Goal: Information Seeking & Learning: Compare options

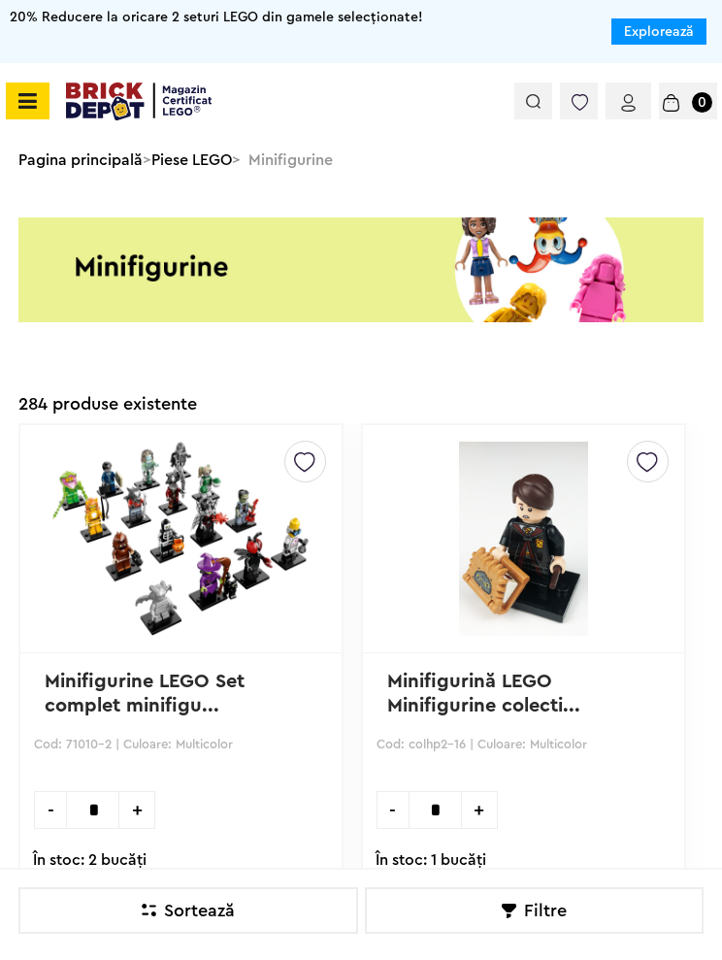
click at [40, 111] on span at bounding box center [28, 101] width 44 height 37
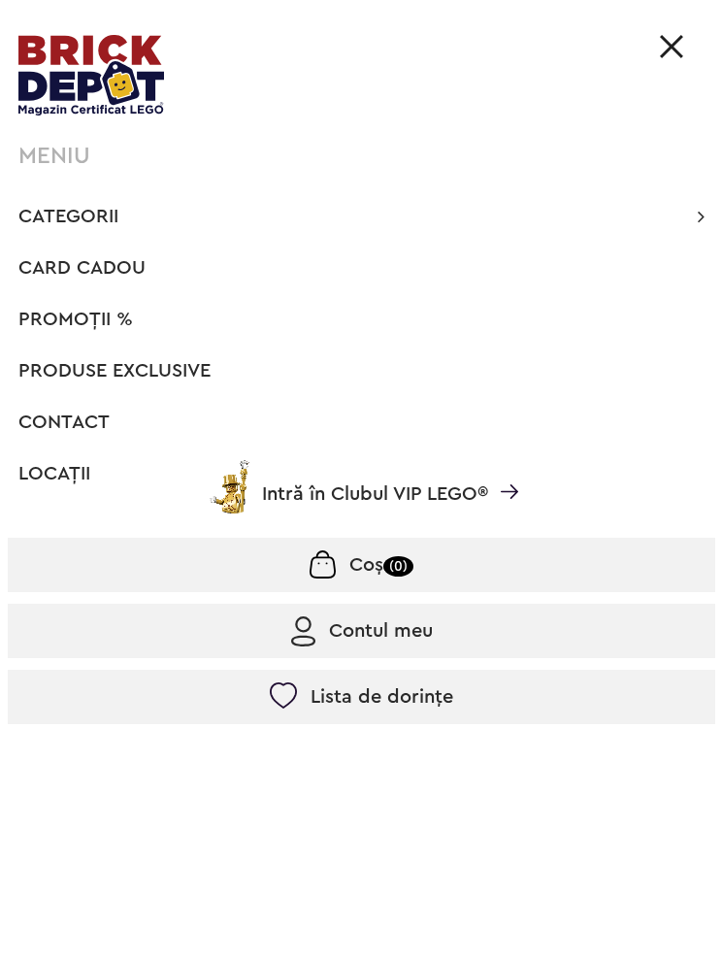
click at [50, 216] on span "Categorii" at bounding box center [68, 216] width 100 height 19
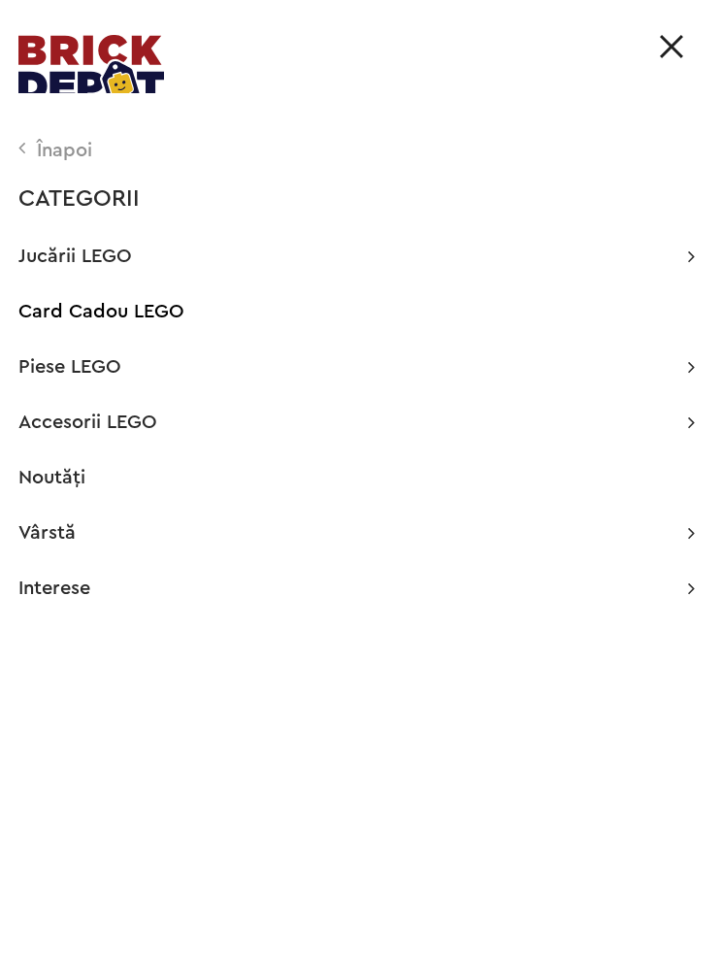
click at [56, 251] on span "Jucării LEGO" at bounding box center [75, 256] width 114 height 19
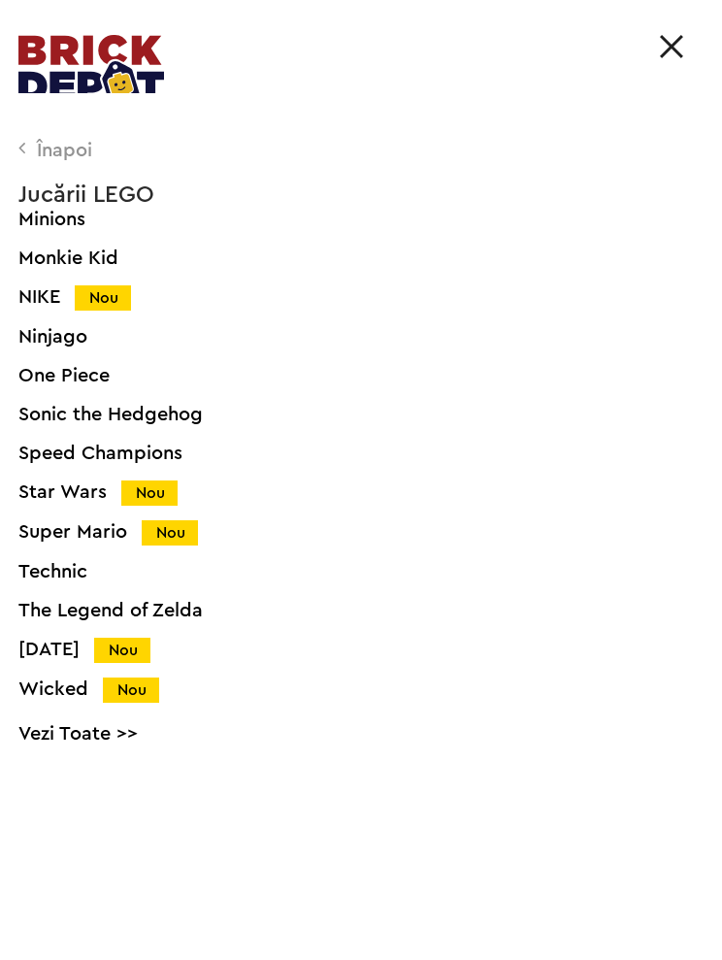
scroll to position [1129, 0]
click at [43, 337] on div "Ninjago" at bounding box center [379, 336] width 722 height 19
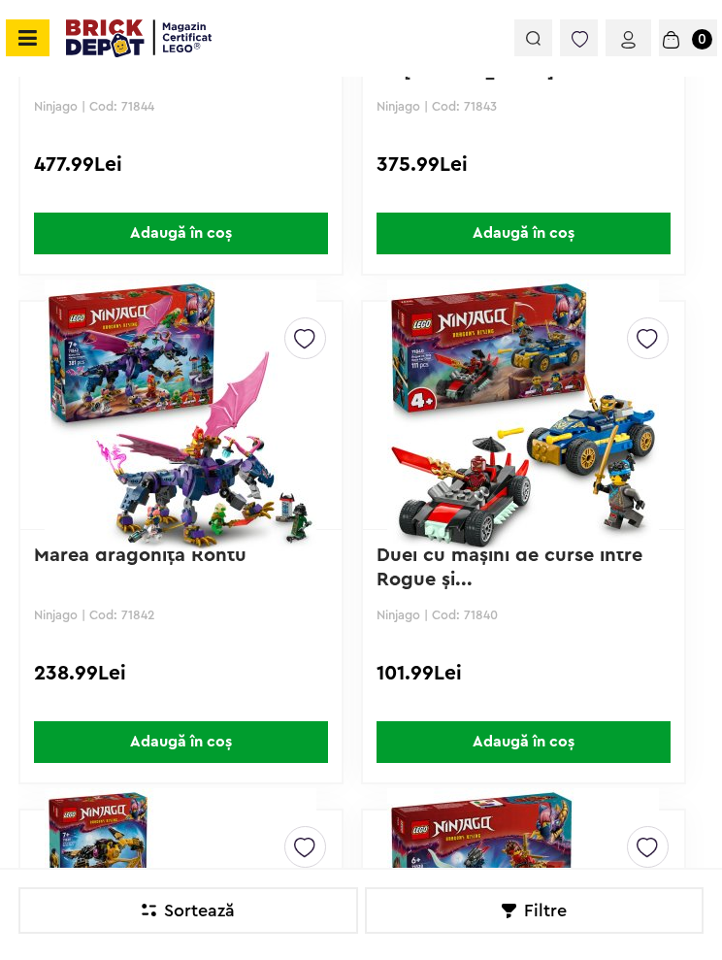
scroll to position [1809, 0]
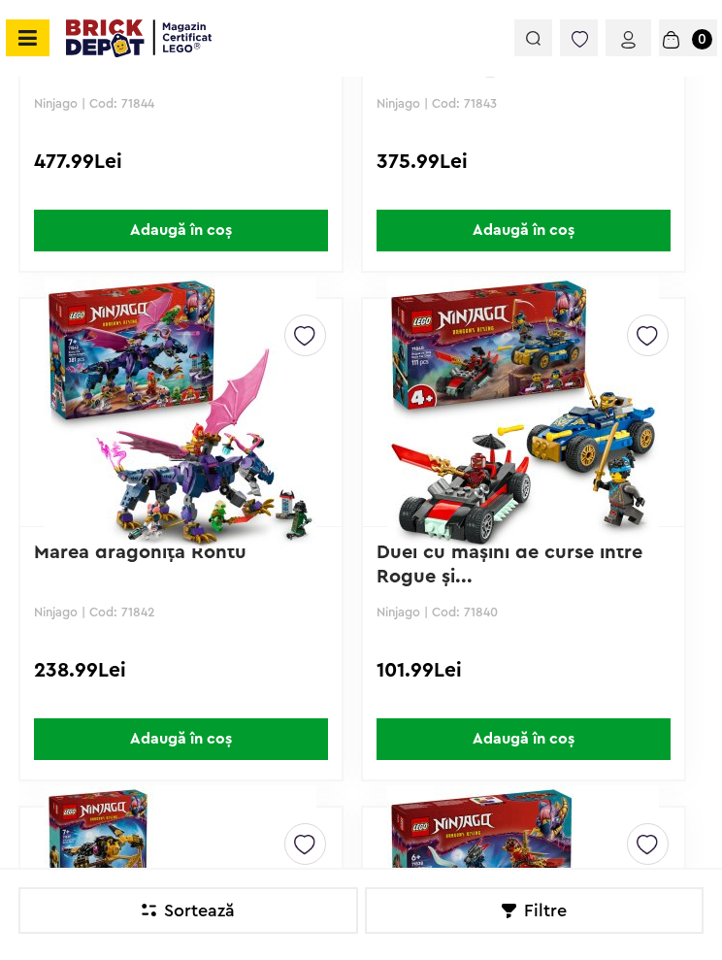
click at [430, 586] on link "Duel cu maşini de curse între Rogue şi..." at bounding box center [513, 565] width 272 height 44
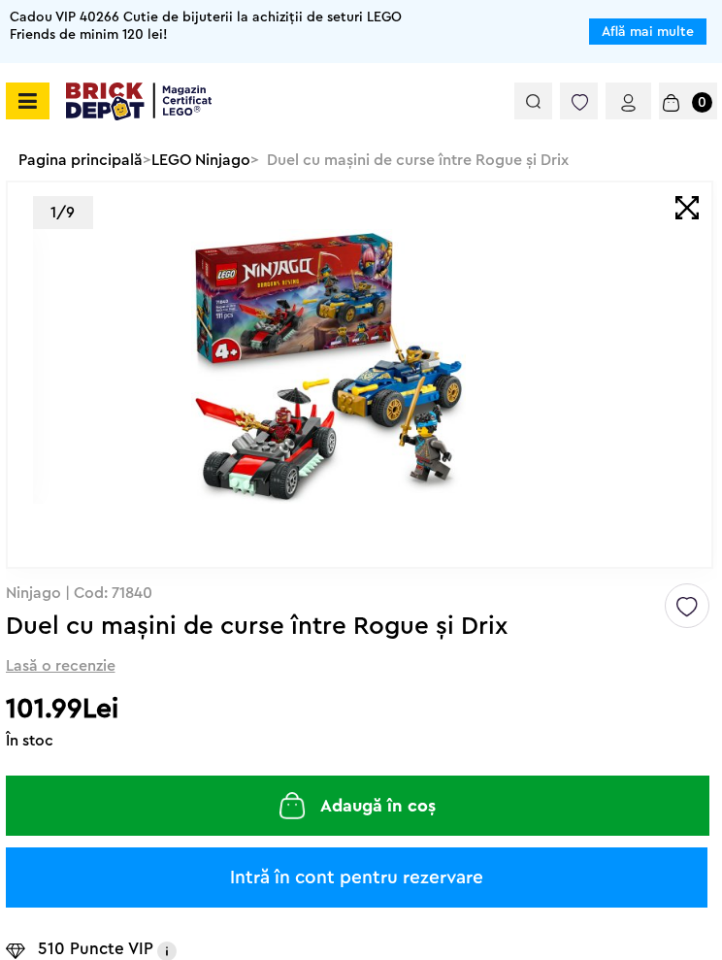
click at [230, 433] on img at bounding box center [329, 366] width 592 height 275
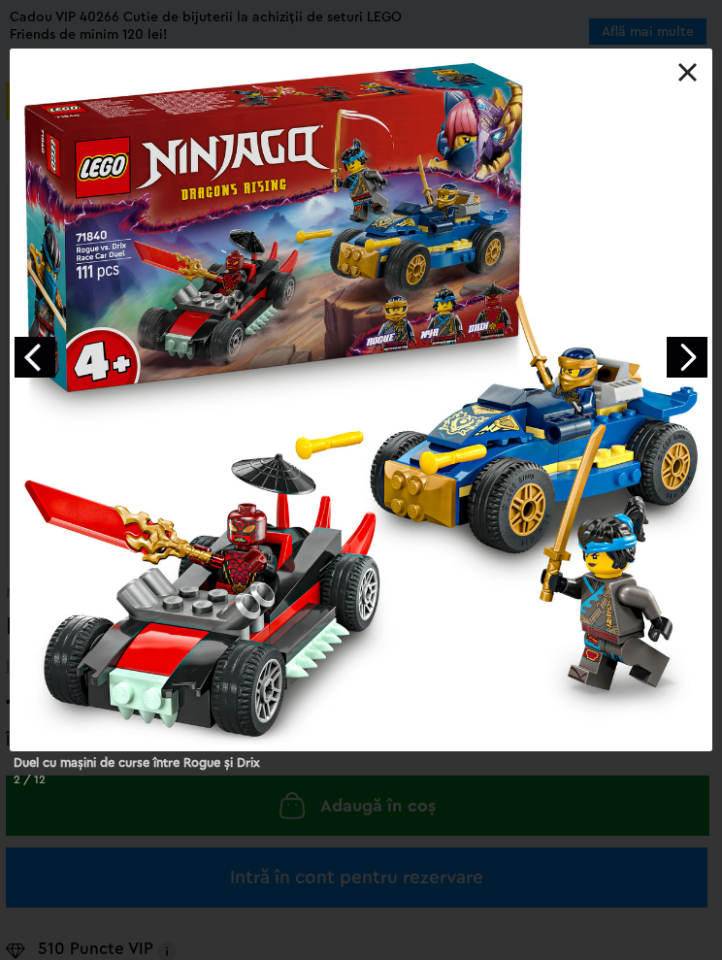
click at [702, 373] on link "Next image" at bounding box center [687, 357] width 41 height 41
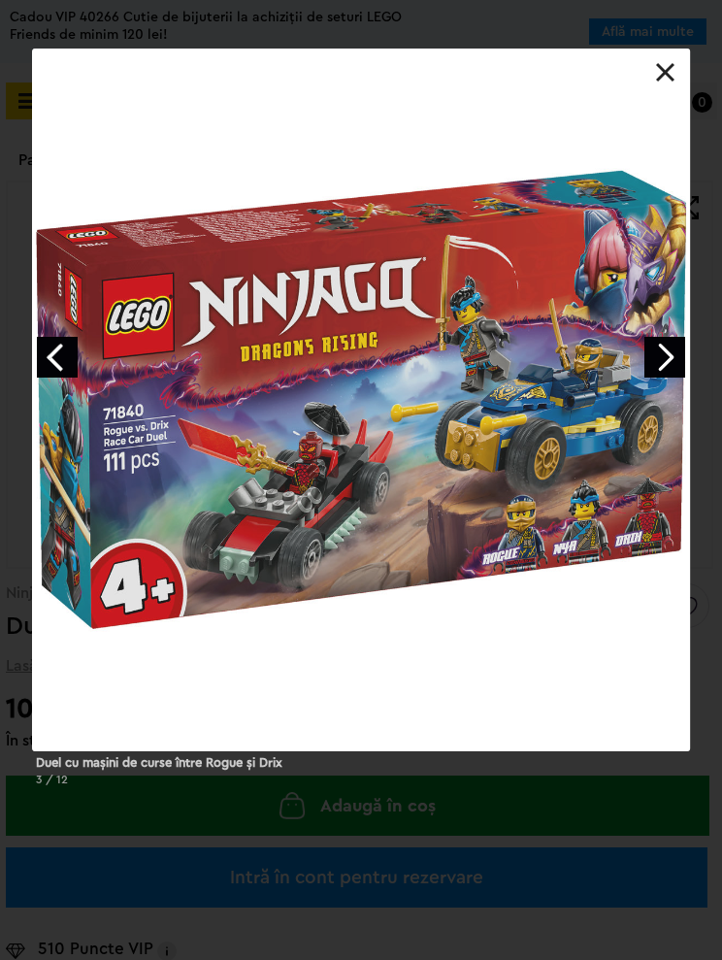
click at [681, 366] on link "Next image" at bounding box center [665, 357] width 41 height 41
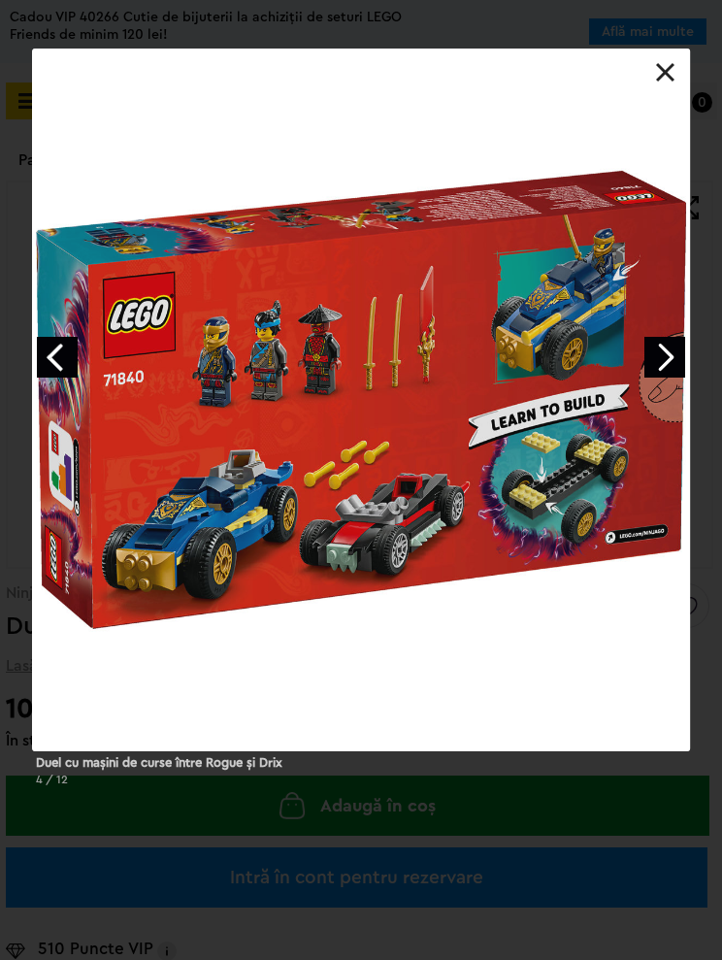
click at [671, 367] on link "Next image" at bounding box center [665, 357] width 41 height 41
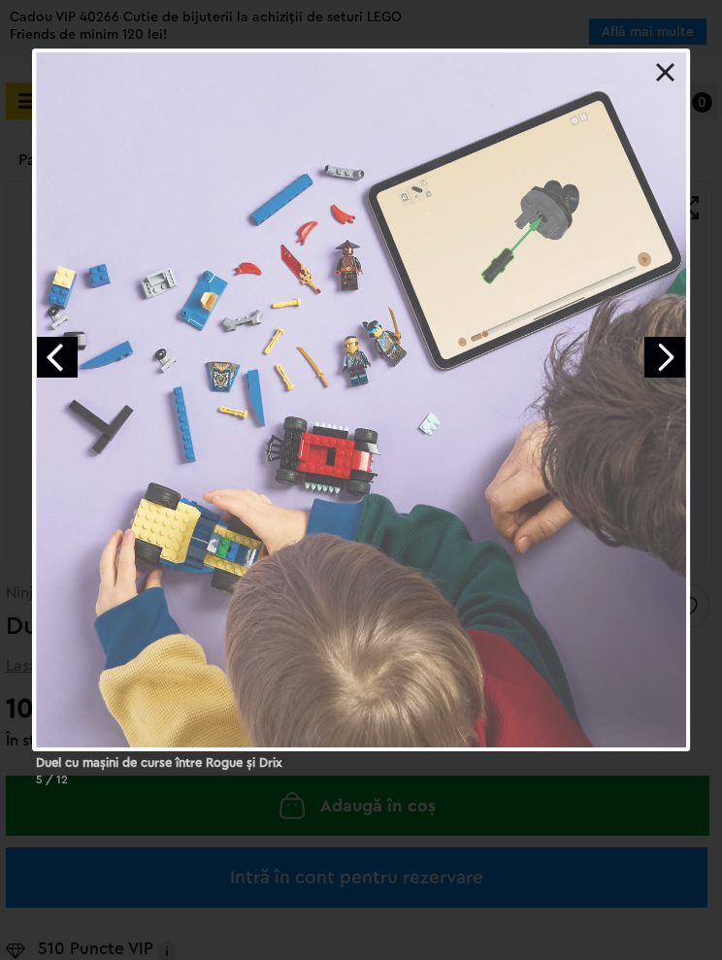
click at [676, 365] on link "Next image" at bounding box center [665, 357] width 41 height 41
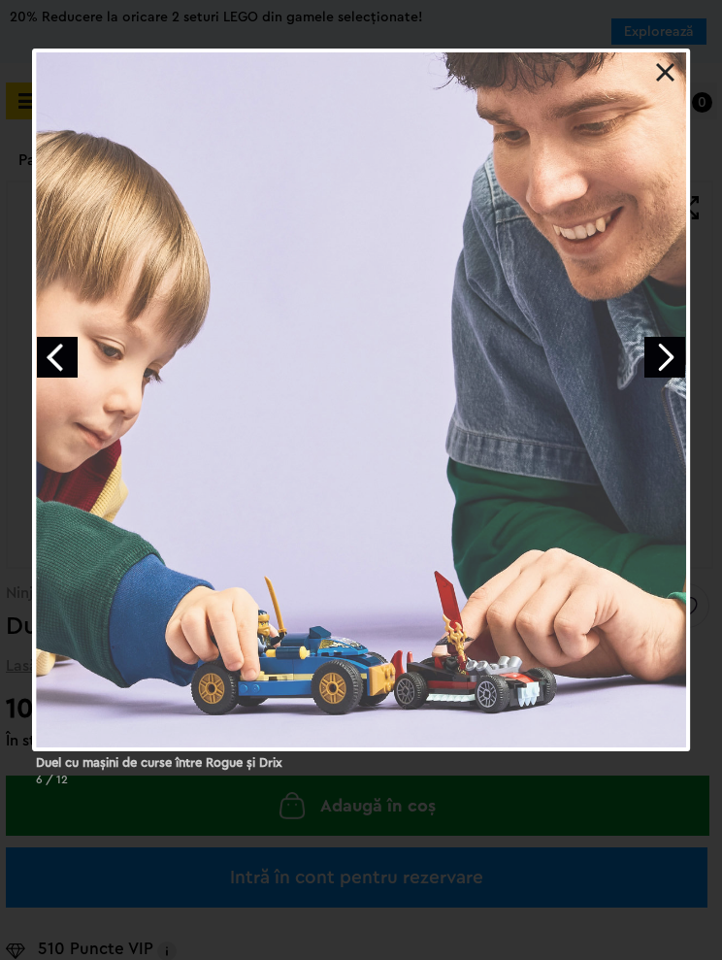
click at [678, 368] on link "Next image" at bounding box center [665, 357] width 41 height 41
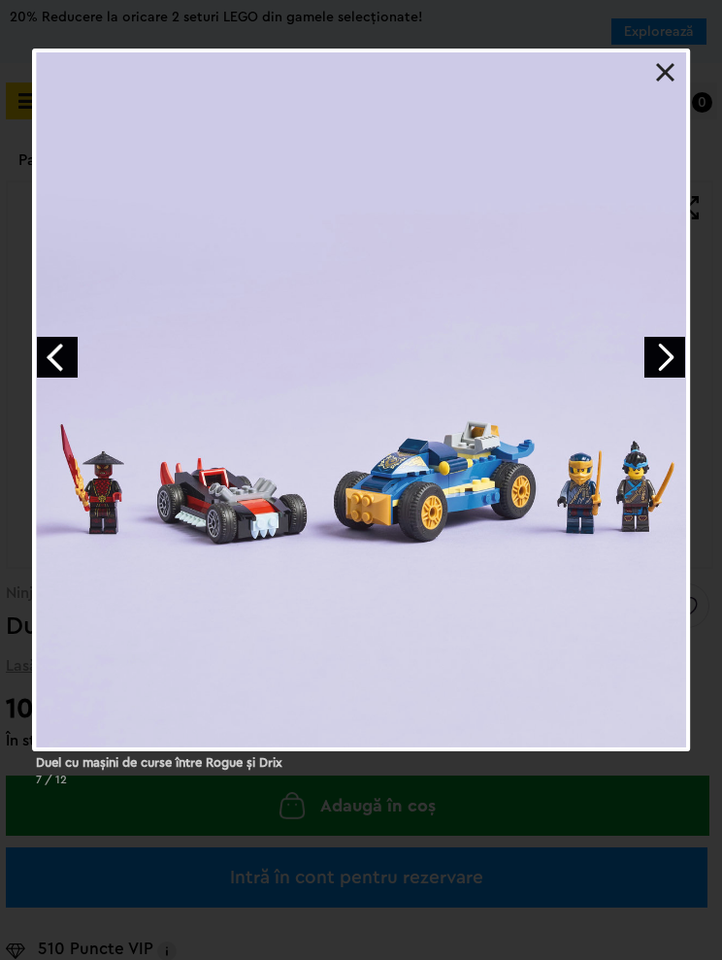
click at [676, 366] on link "Next image" at bounding box center [665, 357] width 41 height 41
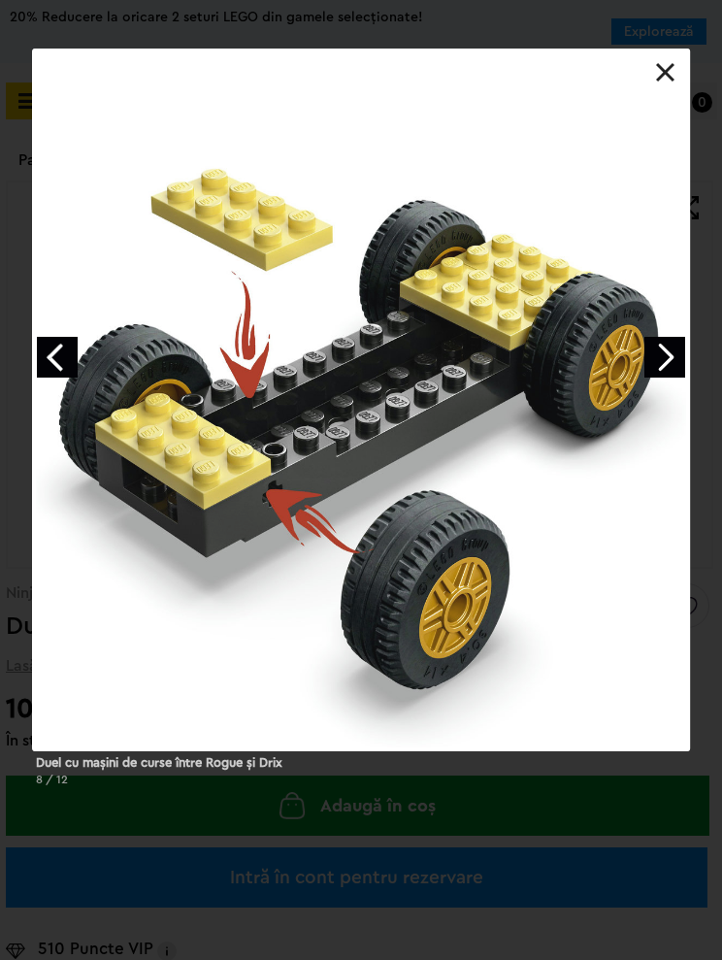
click at [675, 366] on link "Next image" at bounding box center [665, 357] width 41 height 41
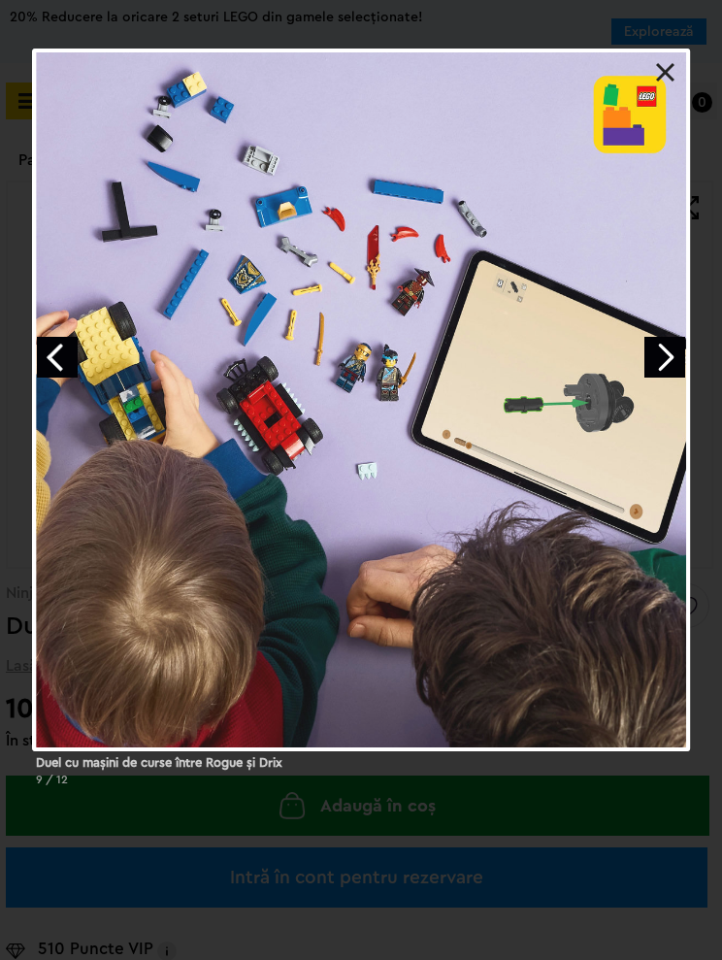
click at [675, 369] on link "Next image" at bounding box center [665, 357] width 41 height 41
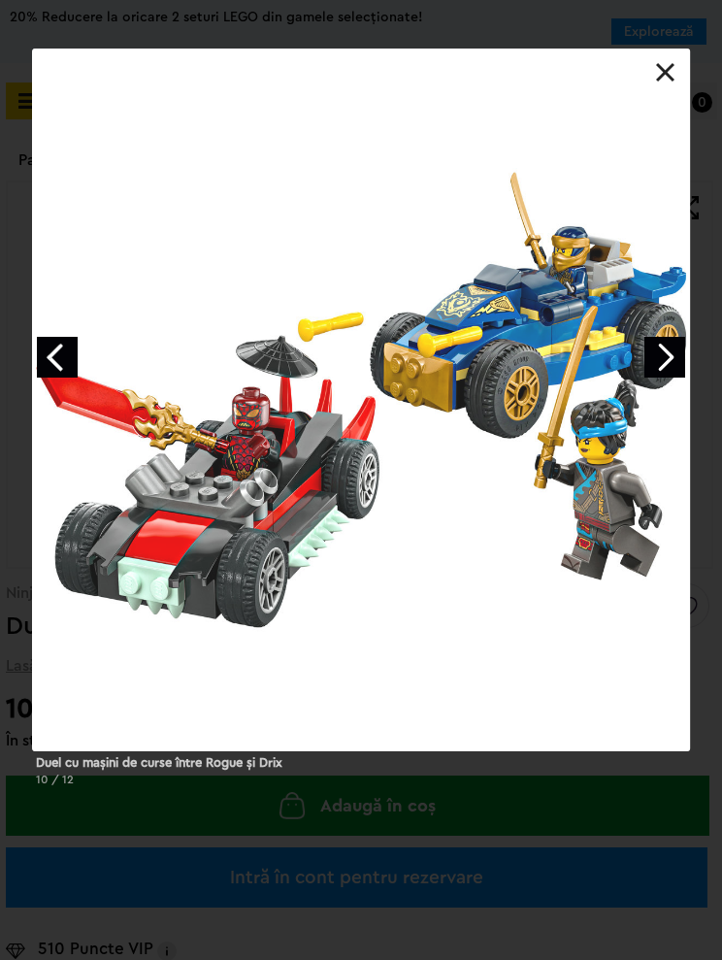
click at [681, 372] on link "Next image" at bounding box center [665, 357] width 41 height 41
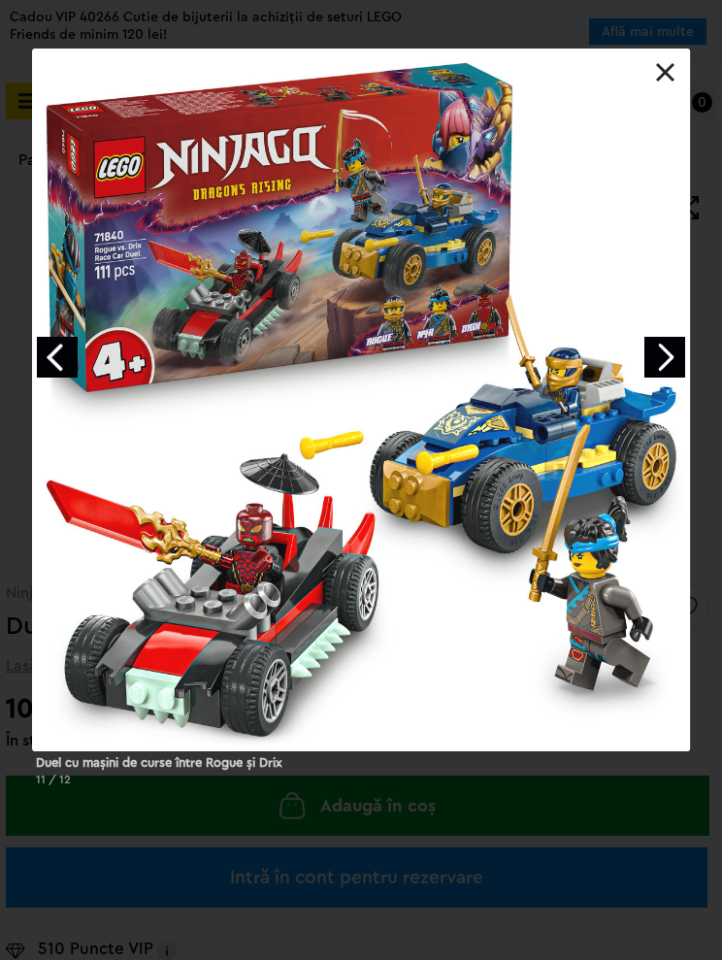
click at [663, 371] on link "Next image" at bounding box center [665, 357] width 41 height 41
click at [678, 369] on link "Next image" at bounding box center [665, 357] width 41 height 41
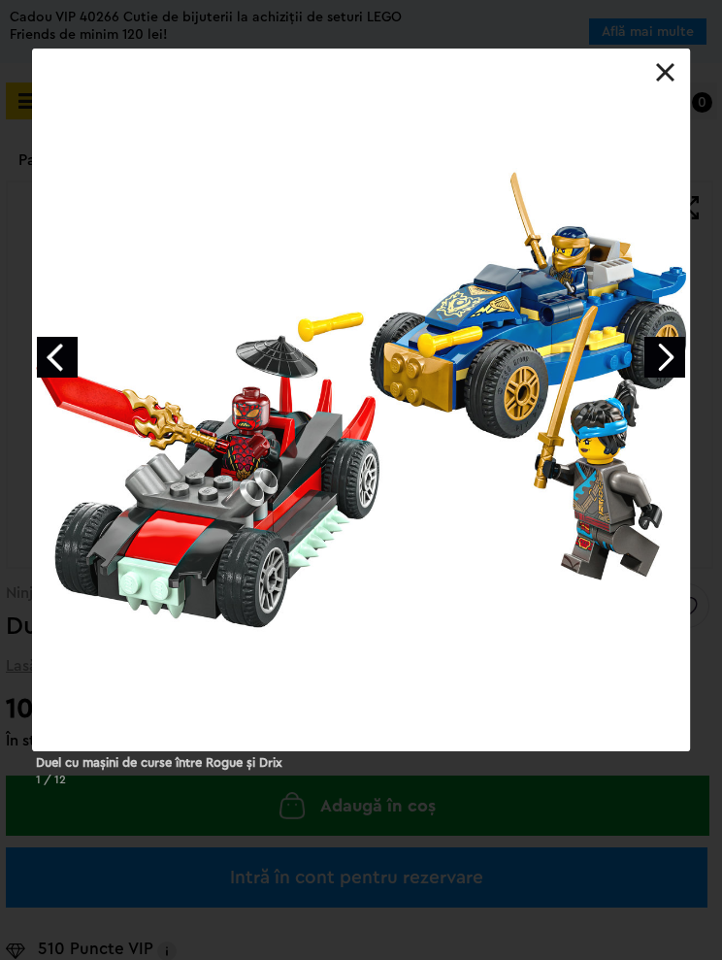
click at [676, 370] on link "Next image" at bounding box center [665, 357] width 41 height 41
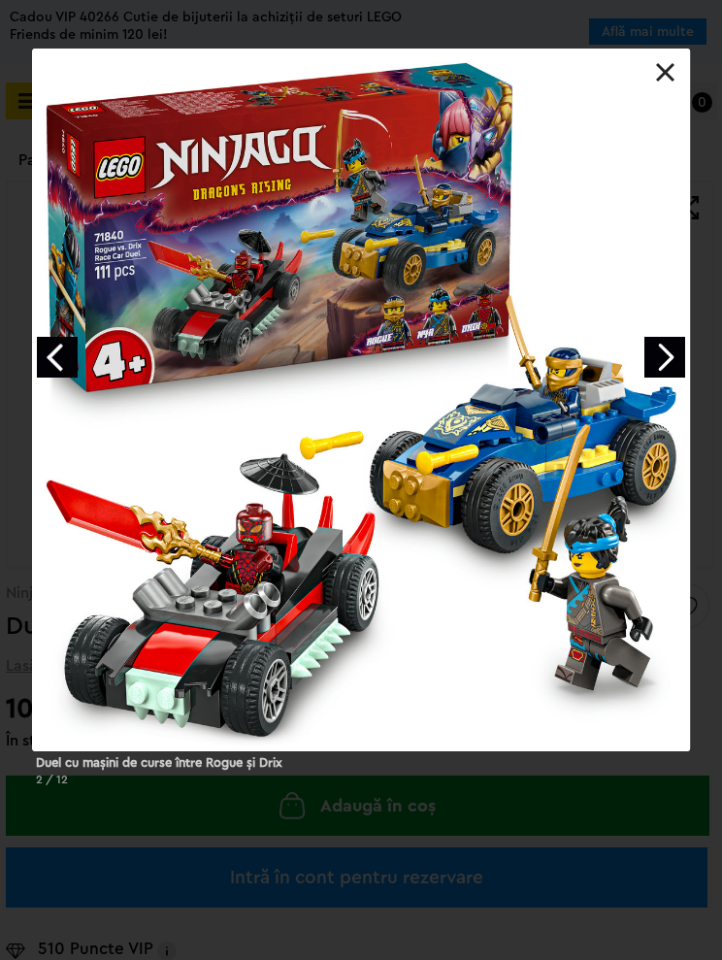
click at [676, 366] on link "Next image" at bounding box center [665, 357] width 41 height 41
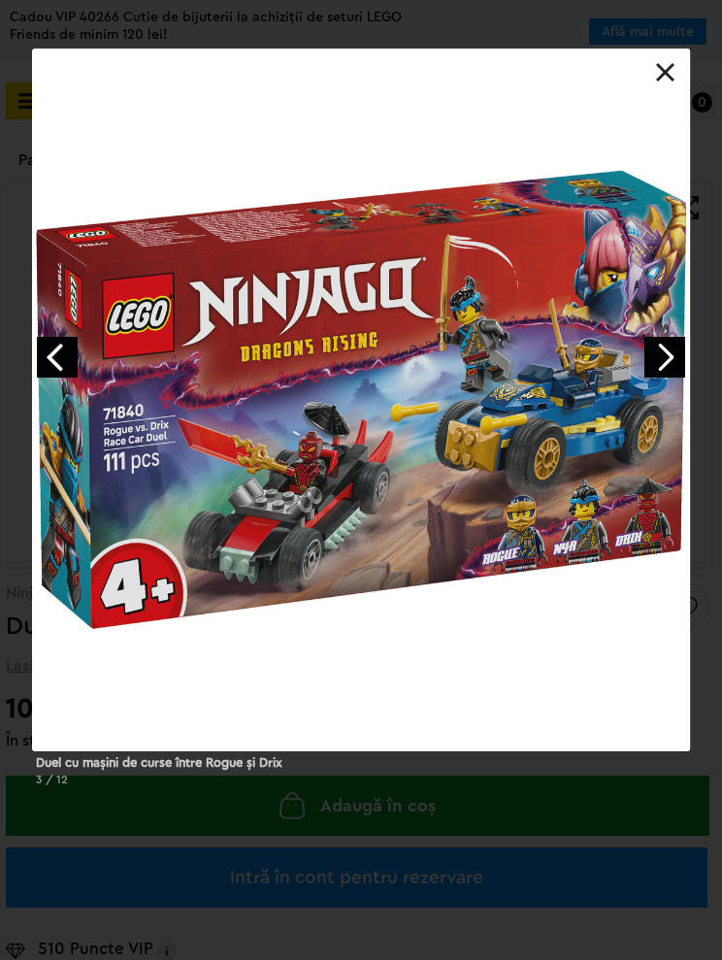
click at [678, 367] on link "Next image" at bounding box center [665, 357] width 41 height 41
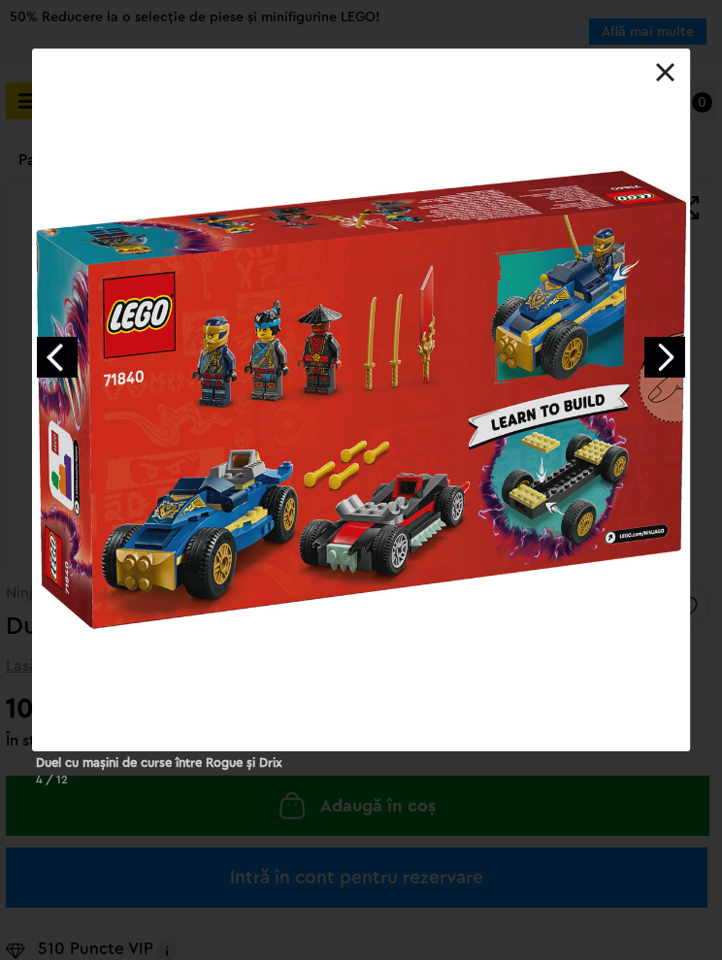
click at [673, 369] on link "Next image" at bounding box center [665, 357] width 41 height 41
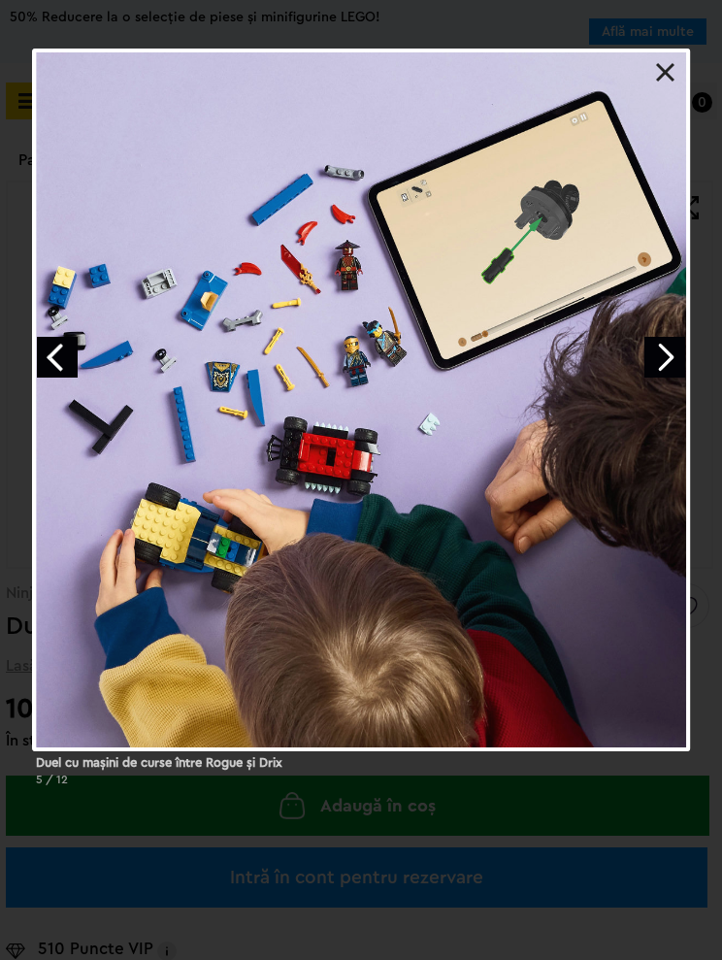
click at [670, 374] on link "Next image" at bounding box center [665, 357] width 41 height 41
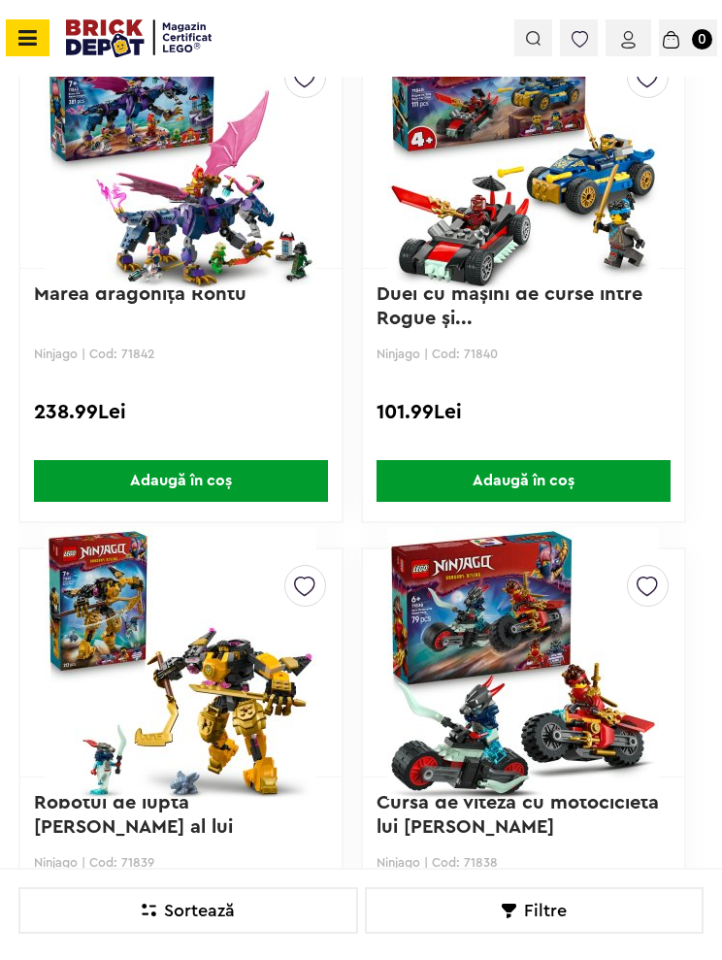
scroll to position [1900, 0]
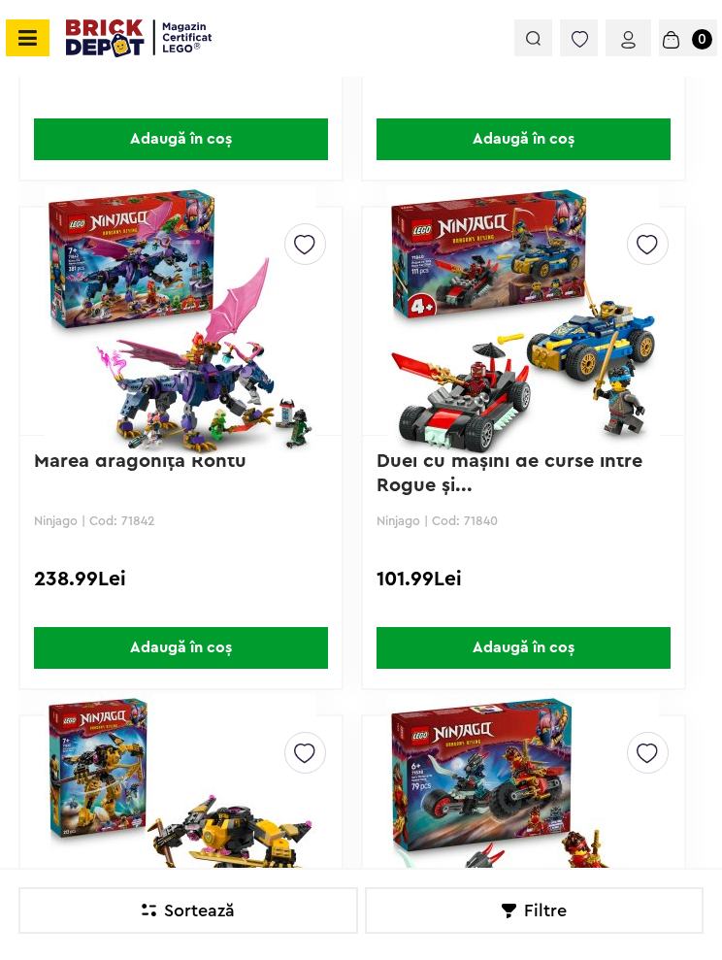
click at [70, 514] on p "Ninjago | Cod: 71842" at bounding box center [181, 521] width 294 height 15
click at [70, 469] on link "Marea dragoniţă Rontu" at bounding box center [140, 460] width 213 height 19
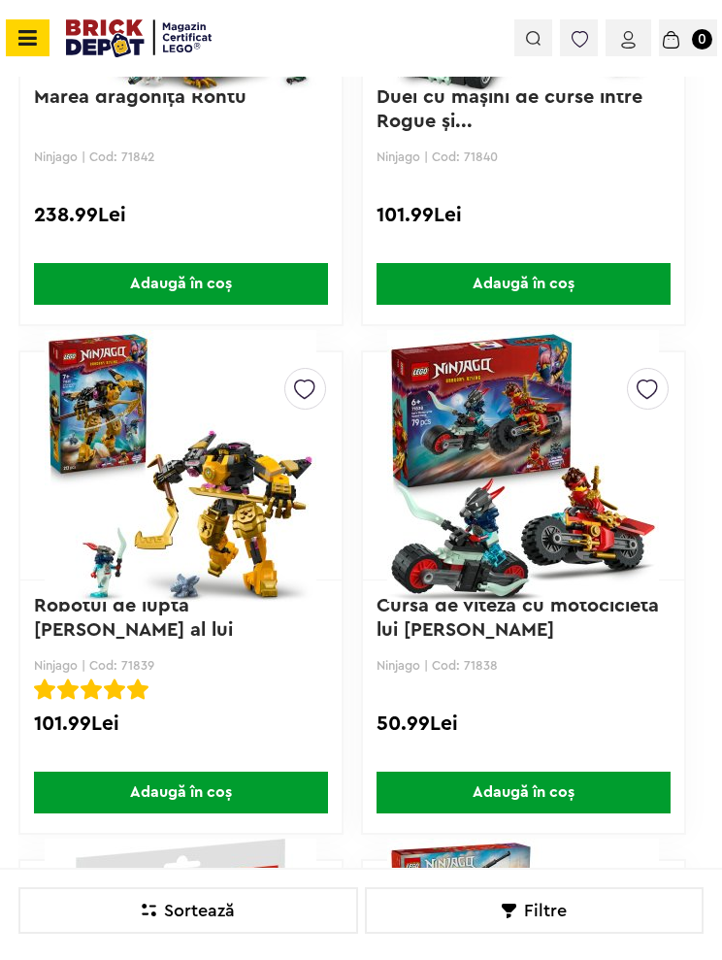
scroll to position [2025, 0]
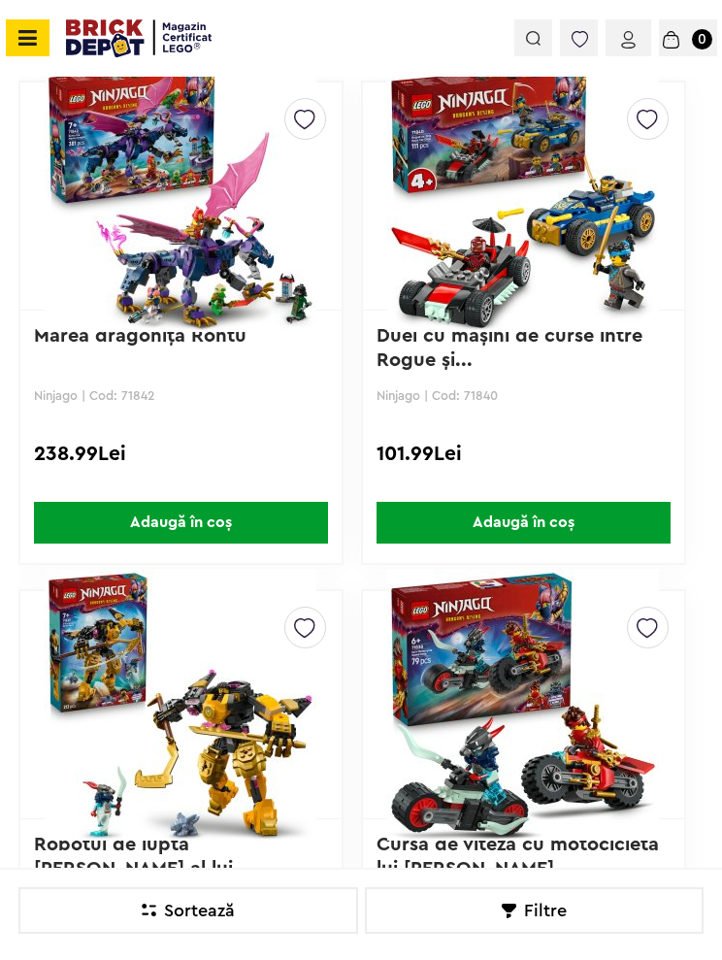
click at [405, 354] on link "Duel cu maşini de curse între Rogue şi..." at bounding box center [513, 348] width 272 height 44
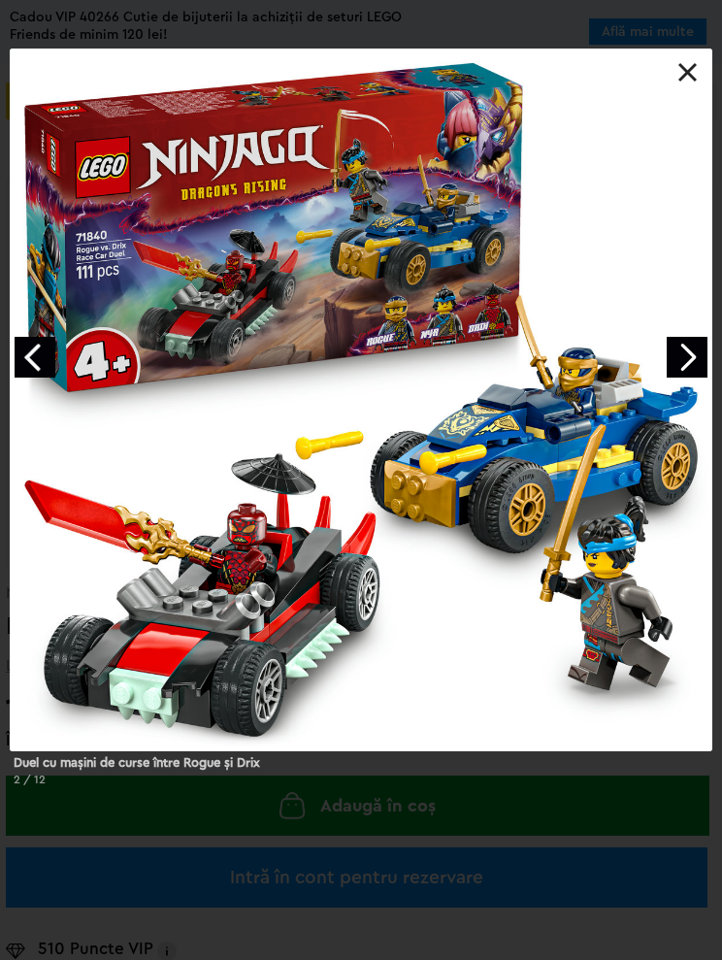
click at [669, 374] on link "Next image" at bounding box center [687, 357] width 41 height 41
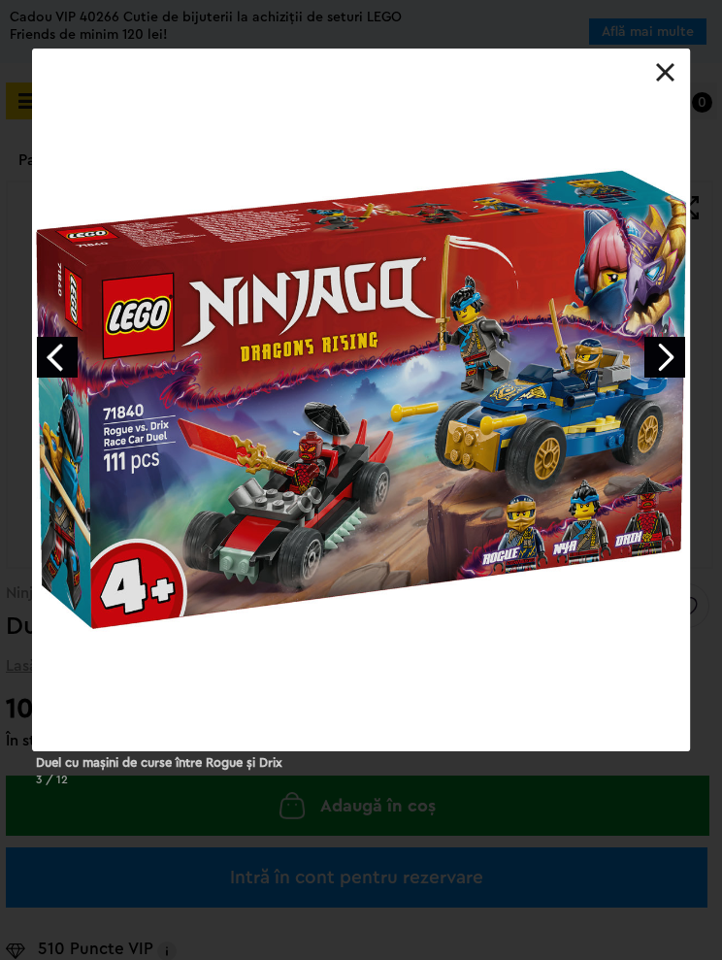
click at [675, 365] on link "Next image" at bounding box center [665, 357] width 41 height 41
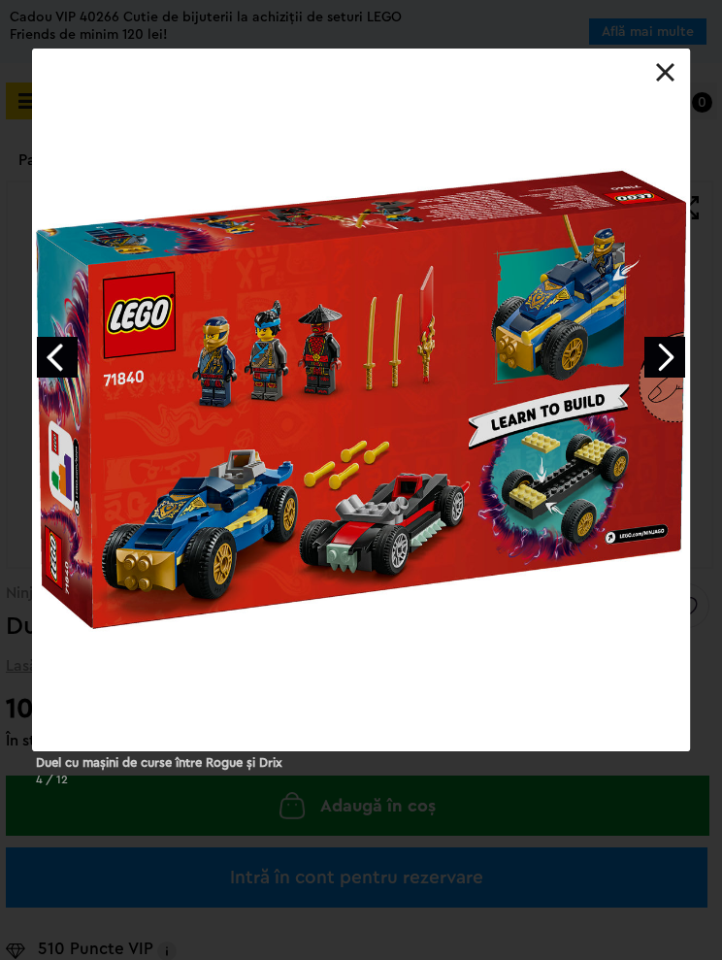
click at [681, 352] on link "Next image" at bounding box center [665, 357] width 41 height 41
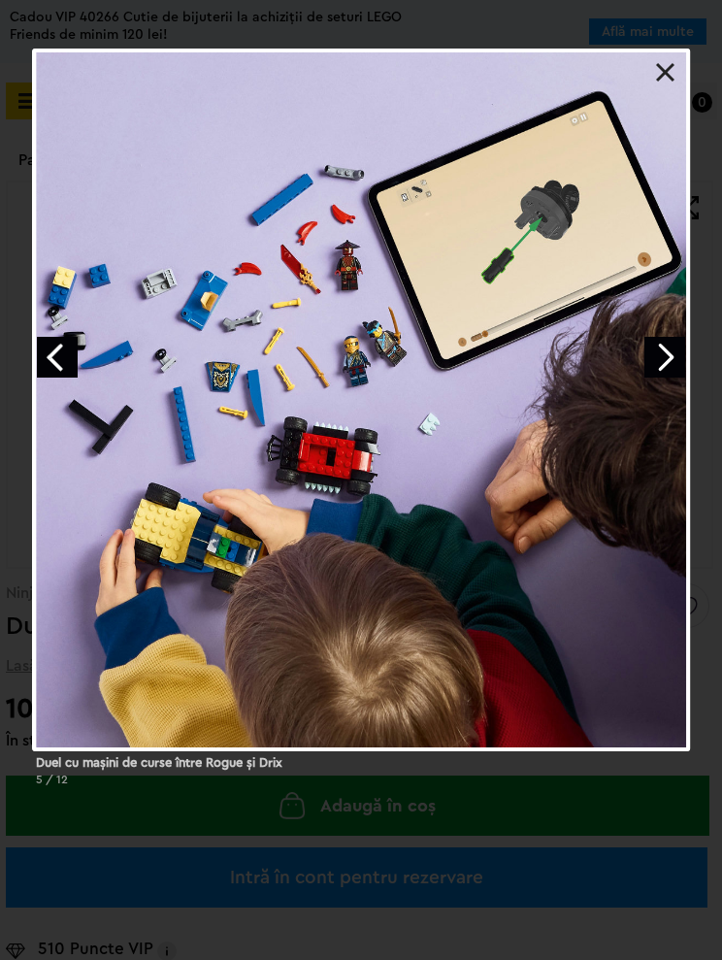
click at [672, 365] on link "Next image" at bounding box center [665, 357] width 41 height 41
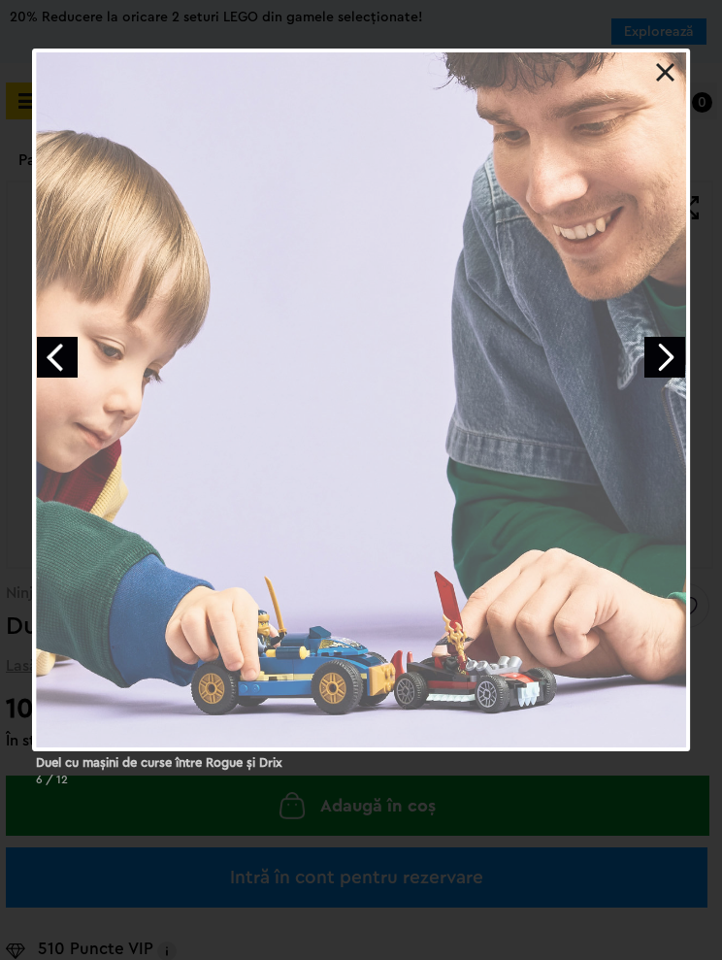
click at [650, 371] on link "Next image" at bounding box center [665, 357] width 41 height 41
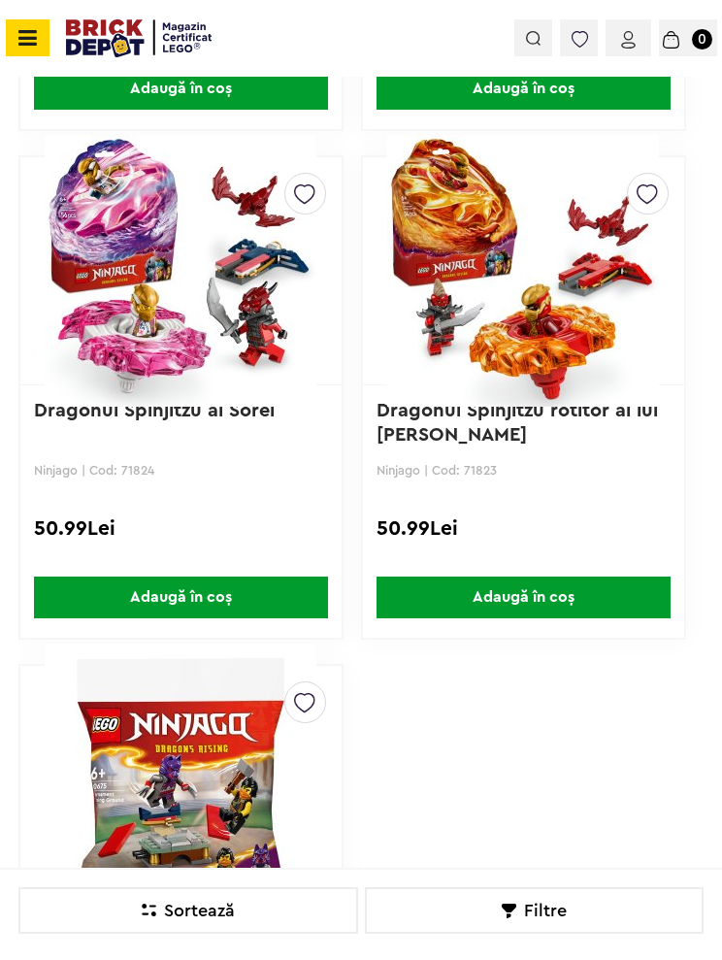
scroll to position [7151, 0]
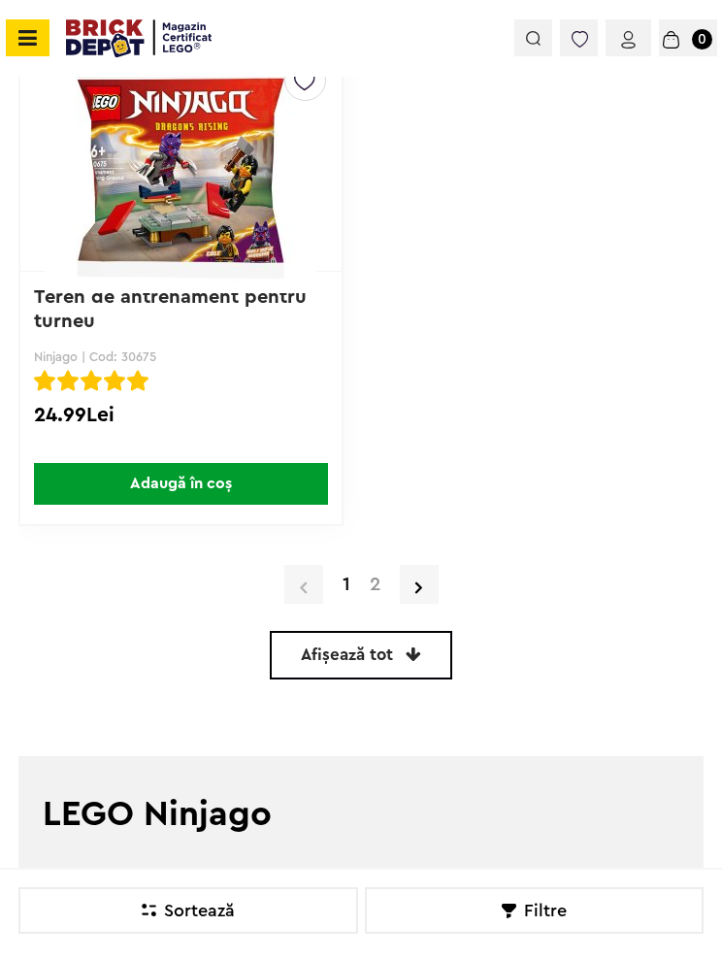
click at [375, 580] on link "2" at bounding box center [375, 584] width 30 height 19
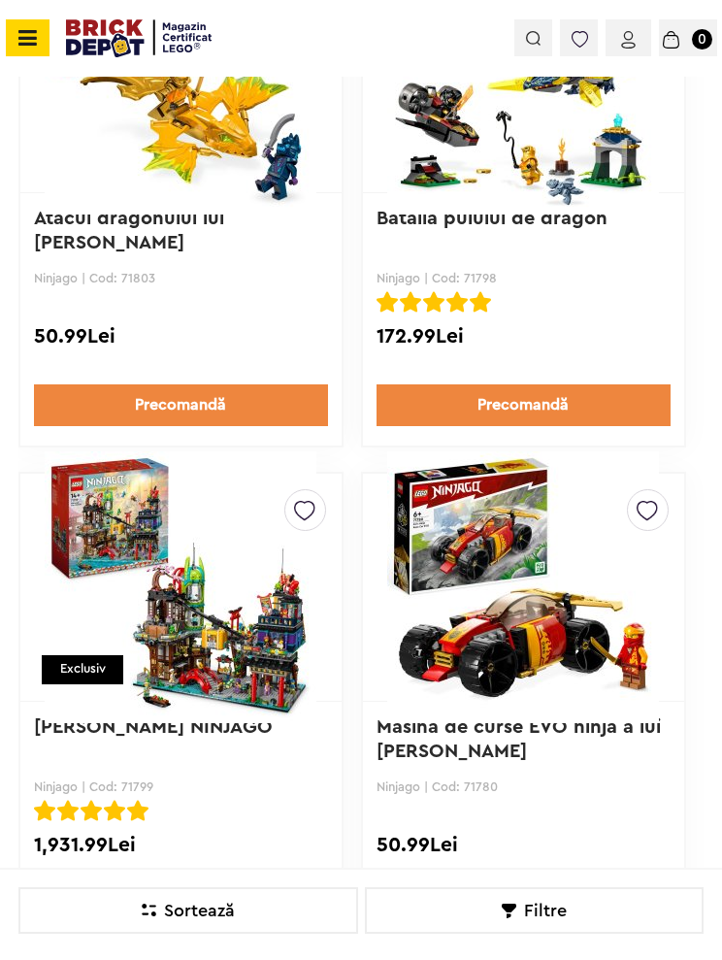
scroll to position [5430, 0]
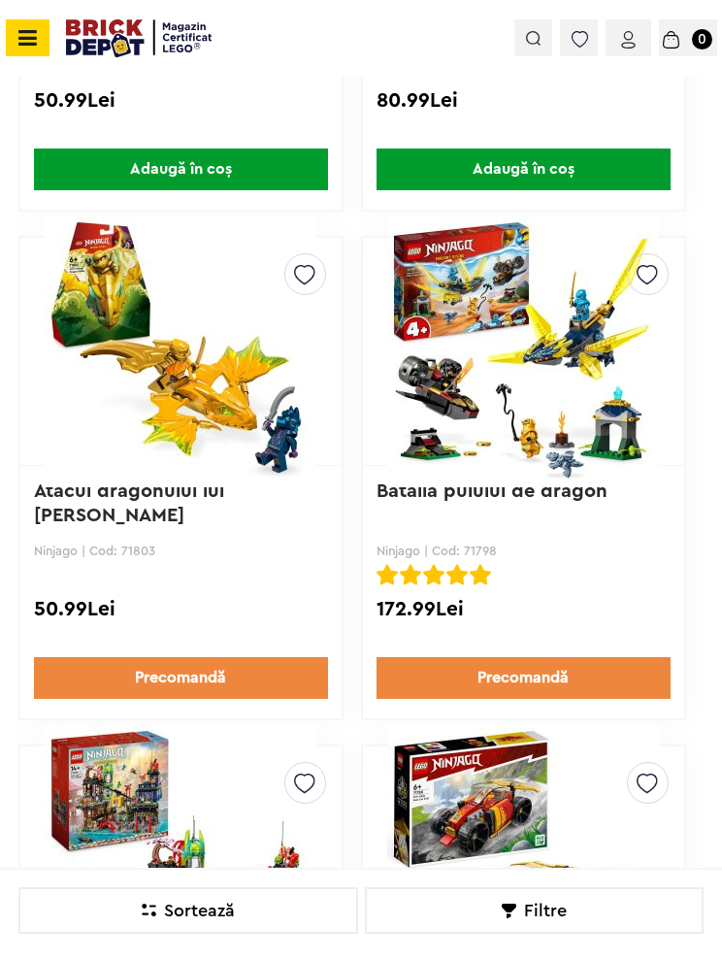
click at [10, 43] on span at bounding box center [28, 37] width 44 height 37
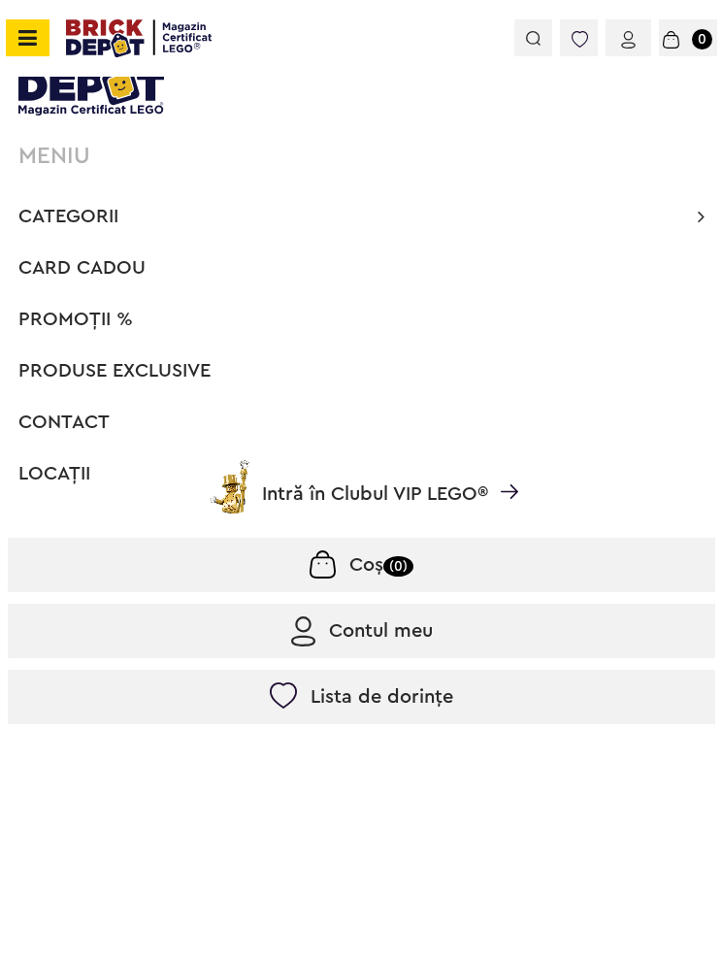
click at [50, 369] on span "Produse exclusive" at bounding box center [114, 370] width 192 height 19
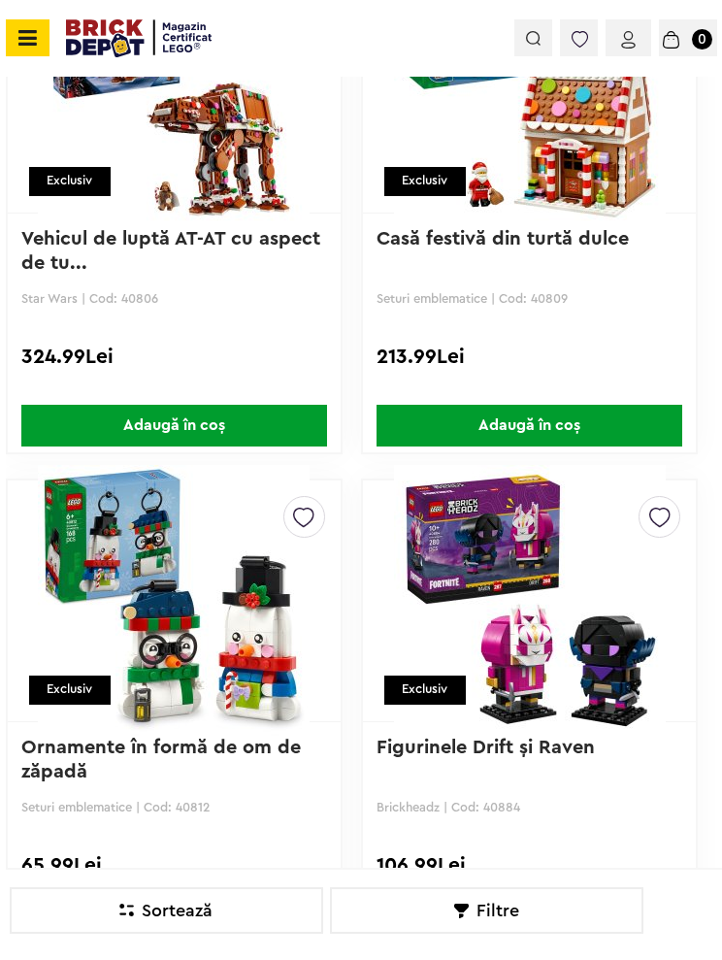
scroll to position [1008, 0]
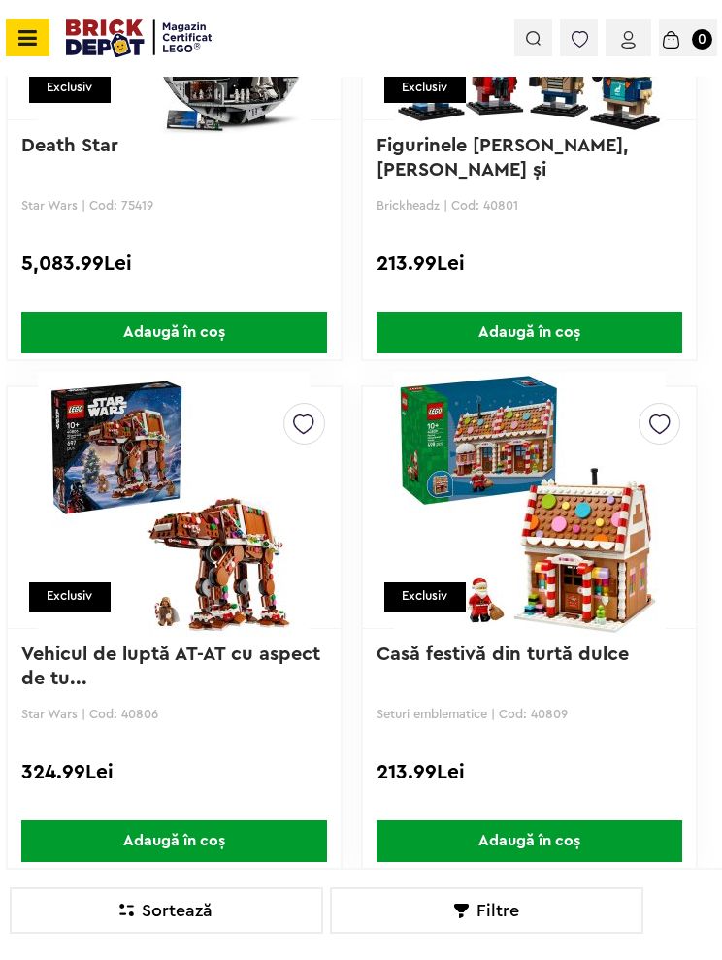
click at [29, 47] on icon at bounding box center [25, 37] width 24 height 21
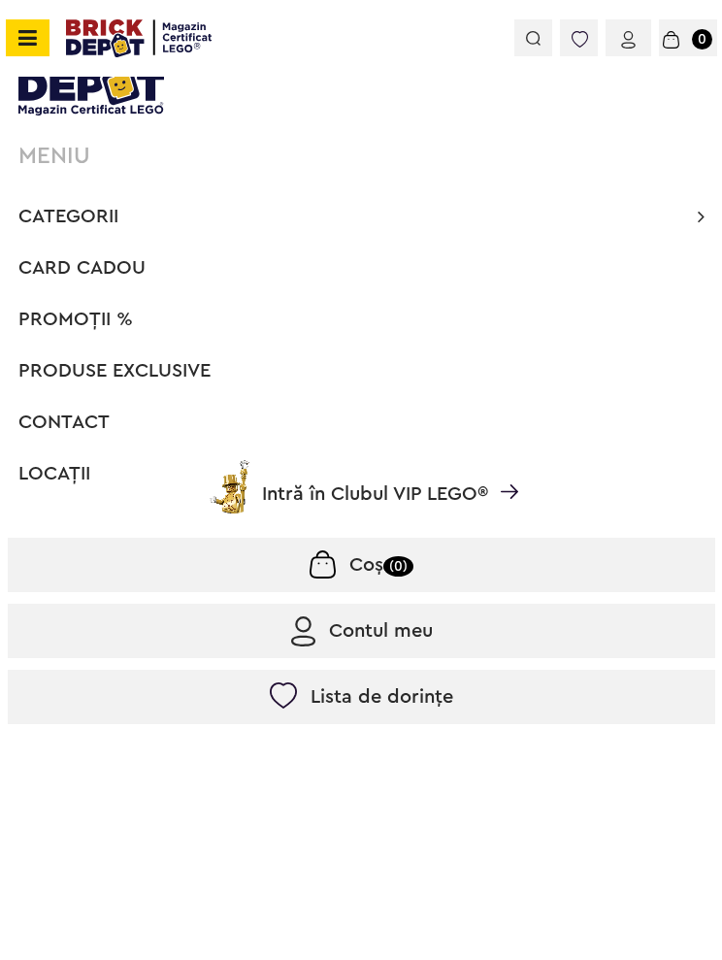
click at [48, 207] on span "Categorii" at bounding box center [68, 216] width 100 height 19
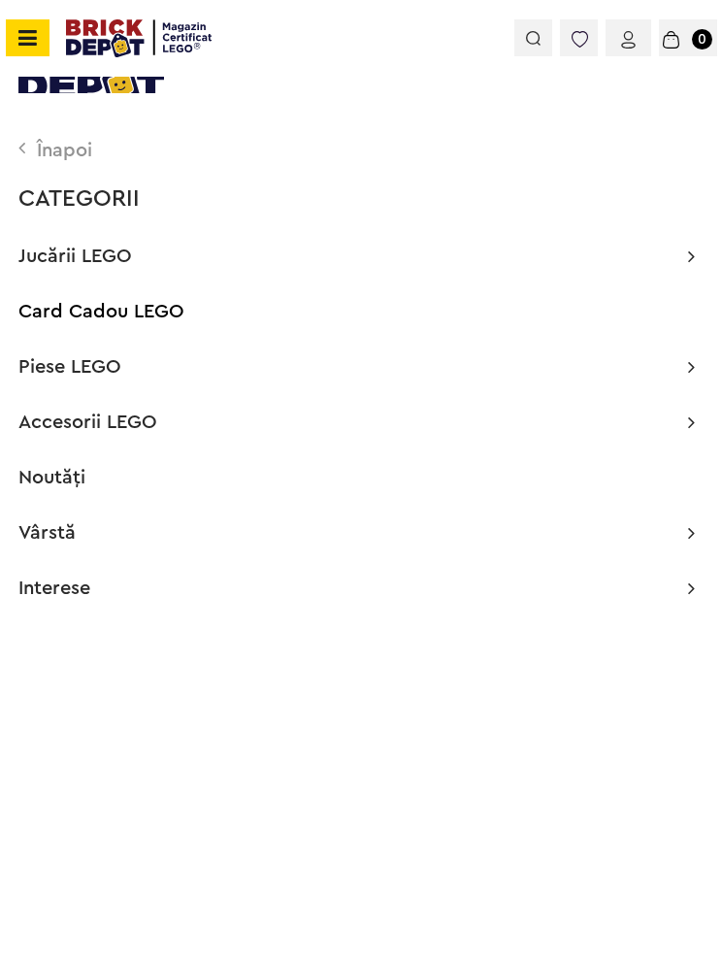
click at [40, 249] on span "Jucării LEGO" at bounding box center [75, 256] width 114 height 19
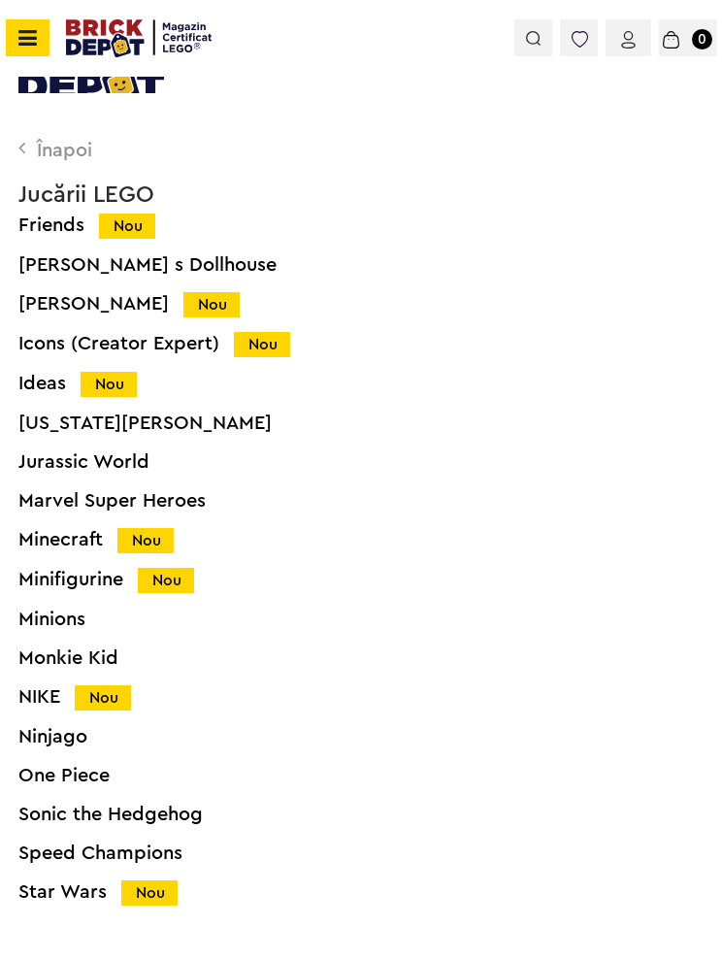
scroll to position [1000, 0]
click at [36, 778] on div "One Piece" at bounding box center [379, 775] width 722 height 19
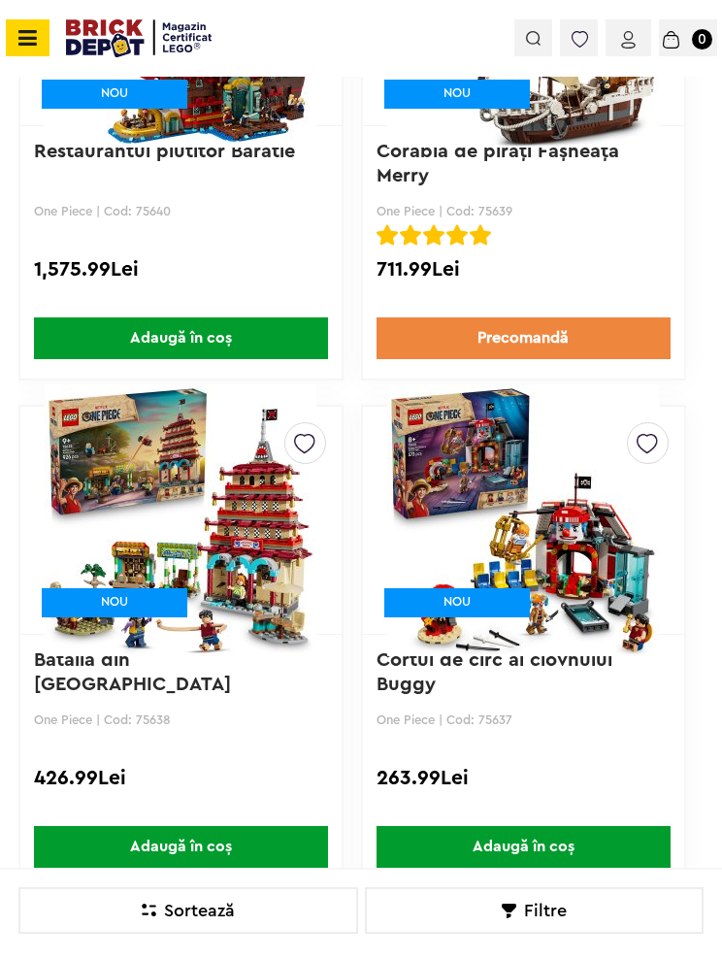
scroll to position [697, 0]
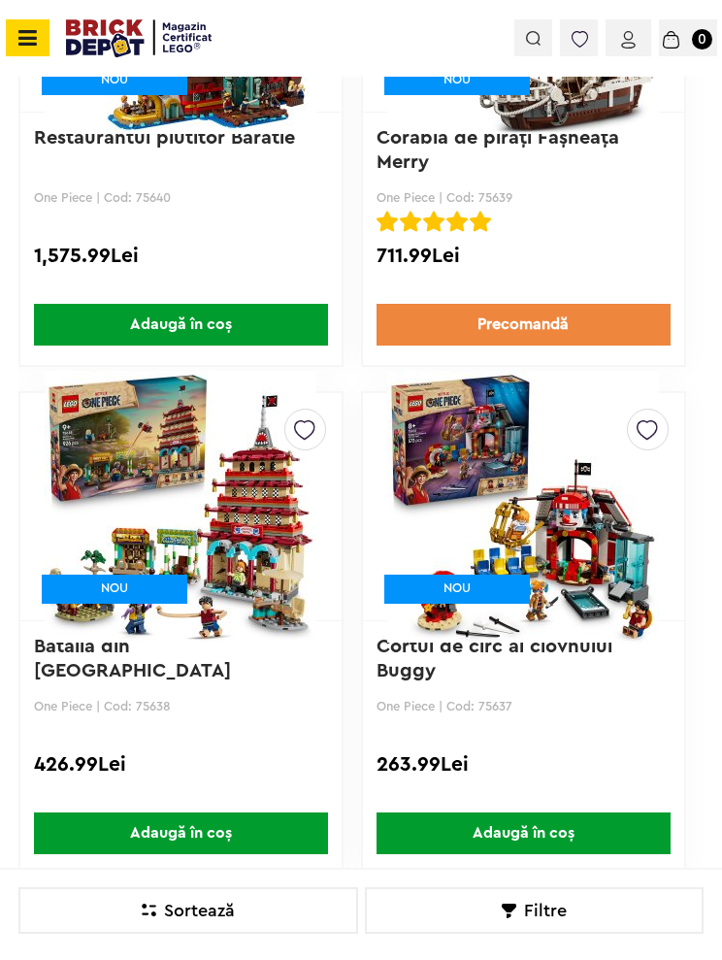
click at [222, 550] on img at bounding box center [181, 507] width 292 height 272
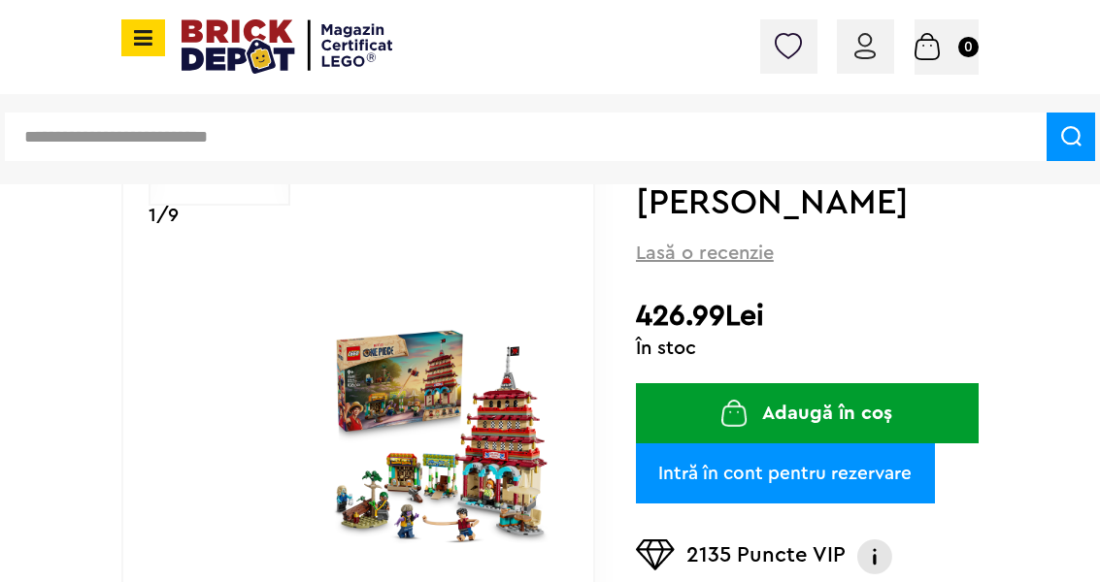
scroll to position [402, 0]
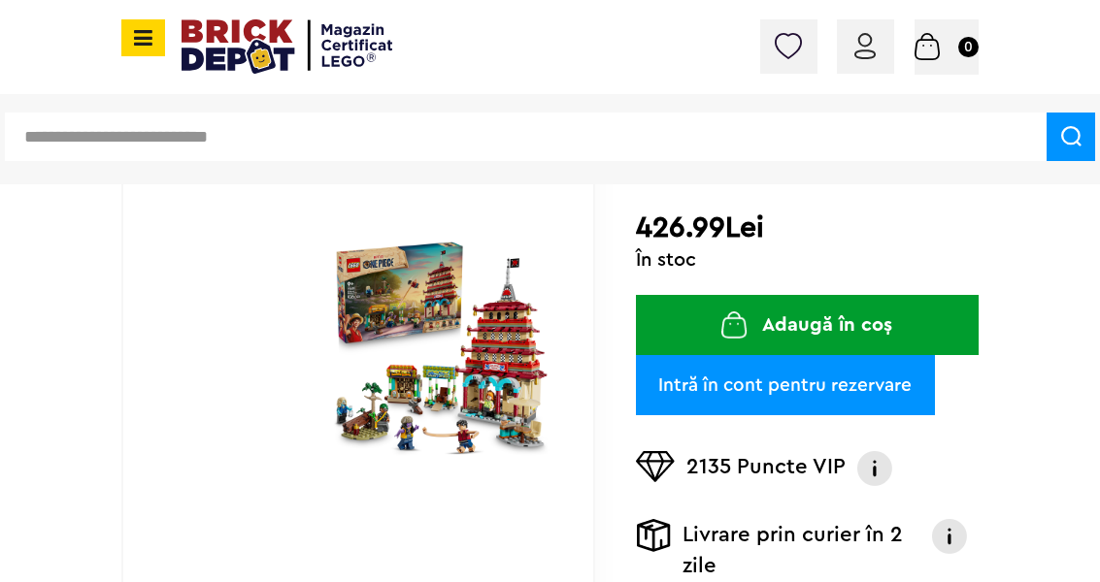
click at [479, 309] on img at bounding box center [442, 348] width 218 height 218
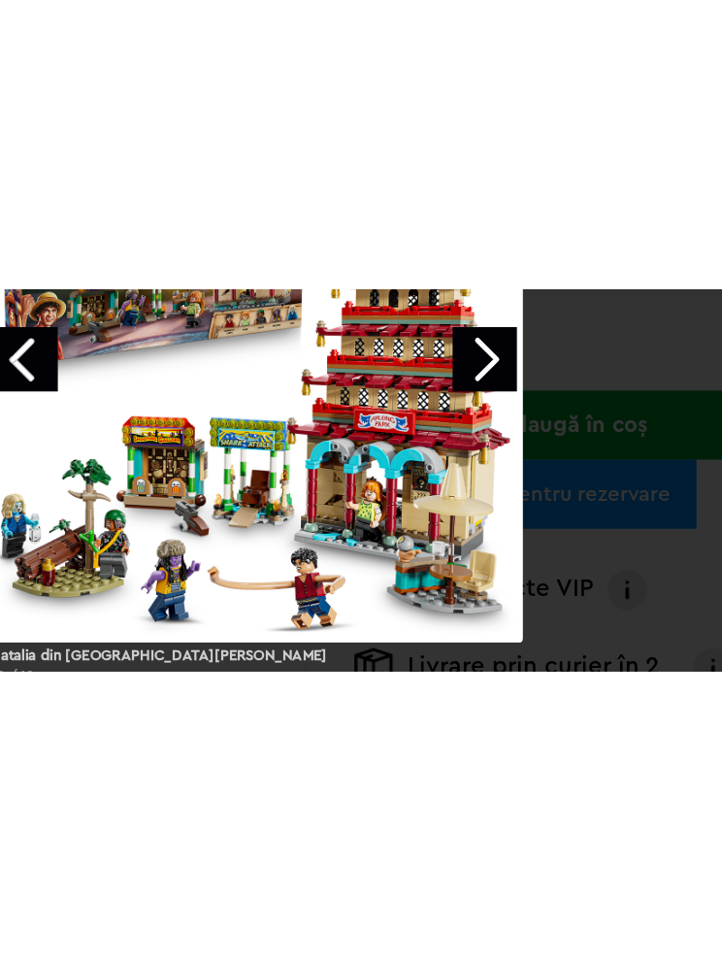
scroll to position [576, 19]
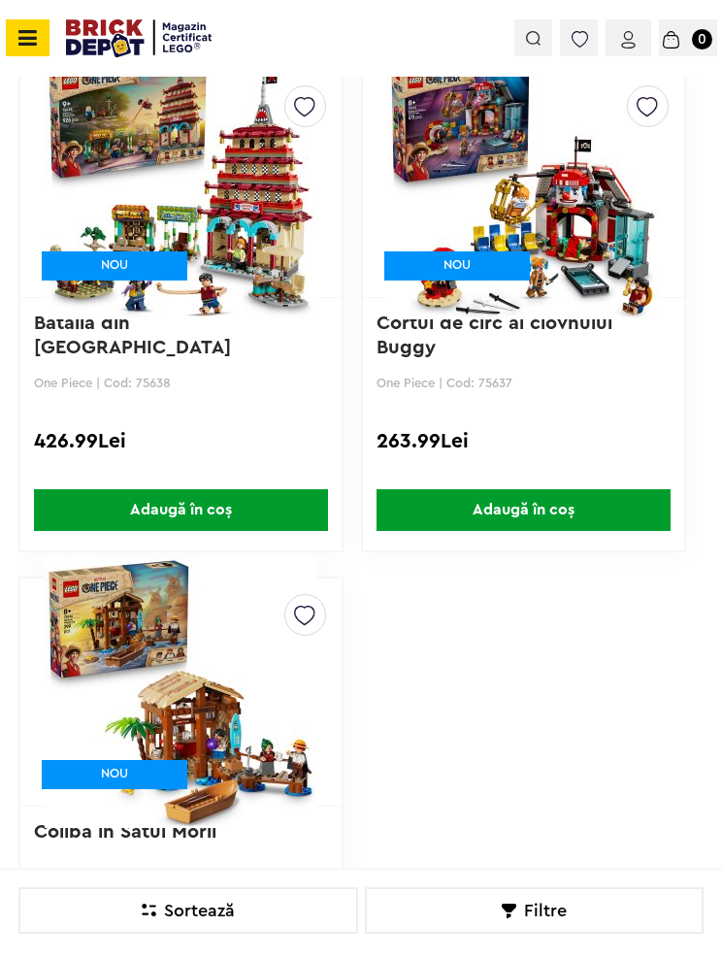
scroll to position [1022, 0]
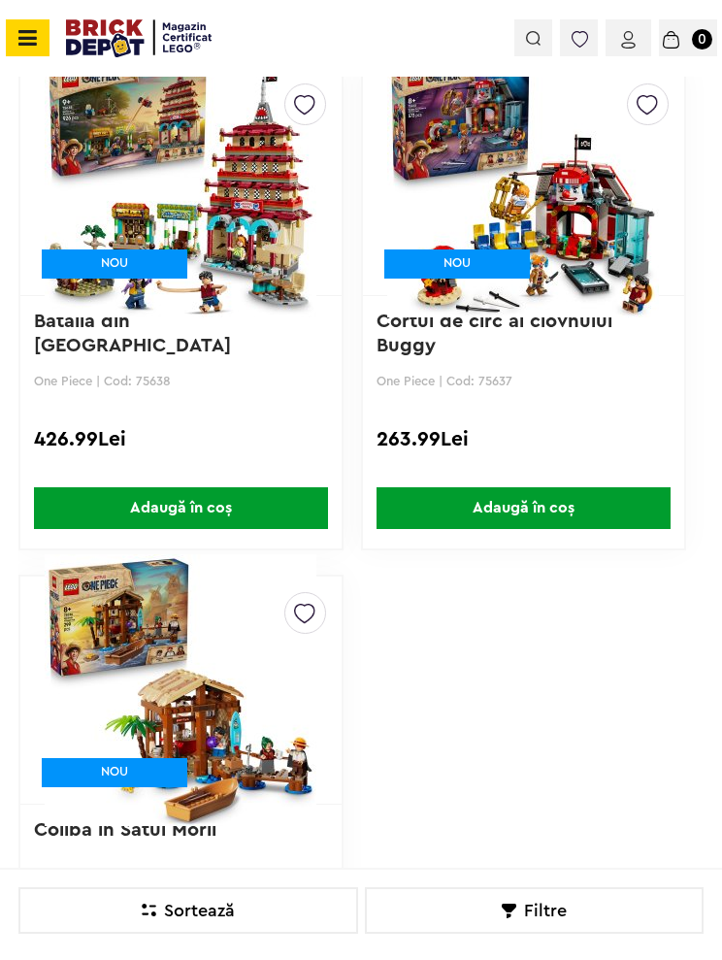
click at [414, 352] on link "Cortul de circ al clovnului Buggy" at bounding box center [498, 334] width 242 height 44
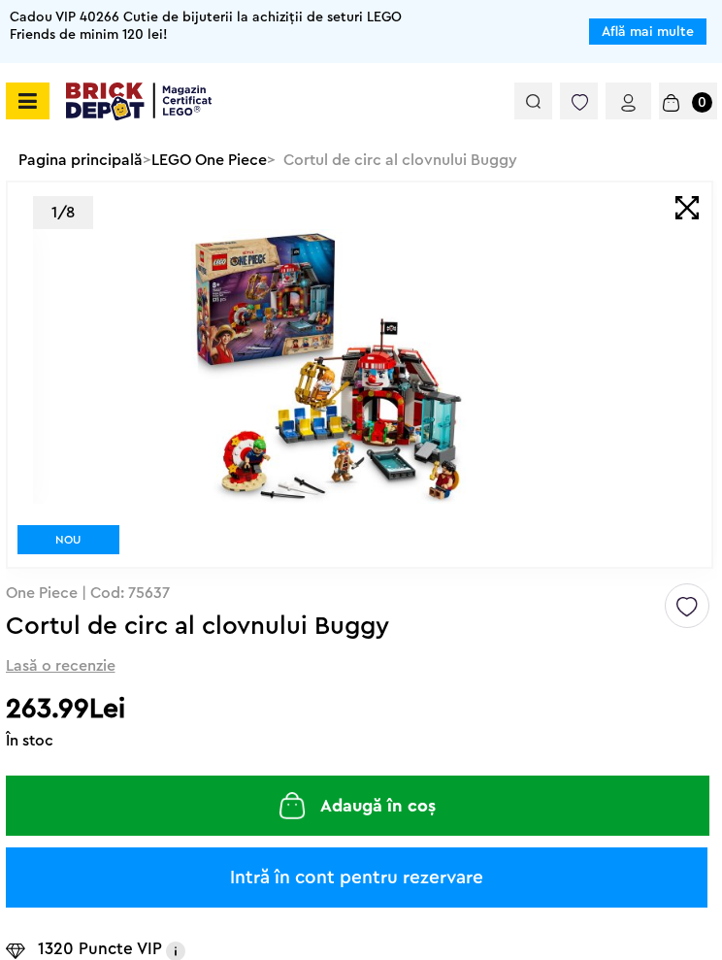
click at [239, 371] on img at bounding box center [329, 366] width 592 height 275
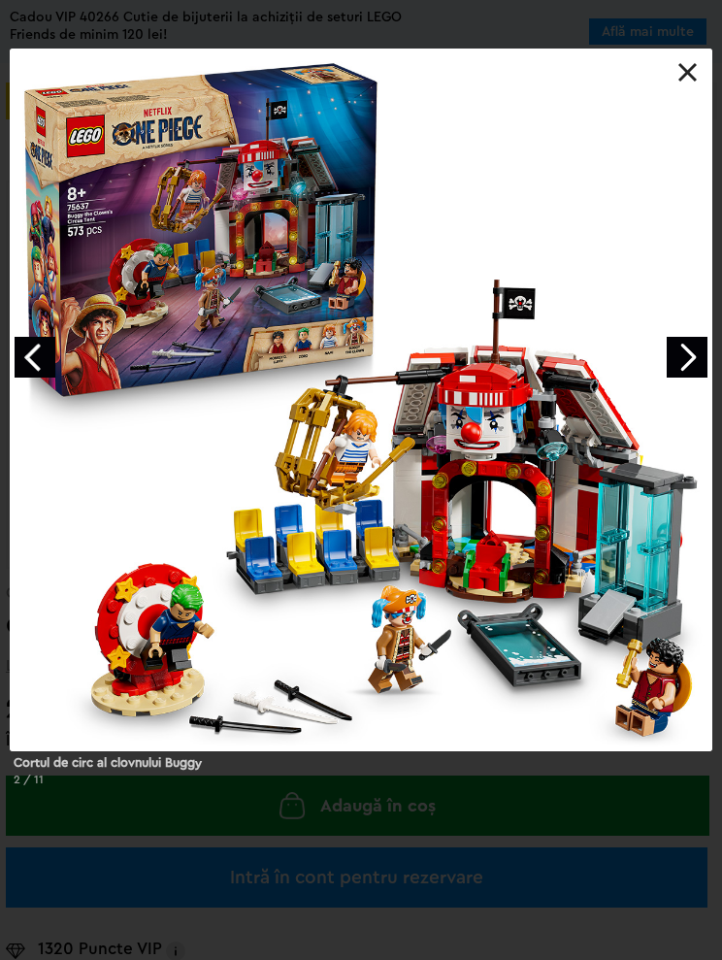
click at [707, 357] on link "Next image" at bounding box center [687, 357] width 41 height 41
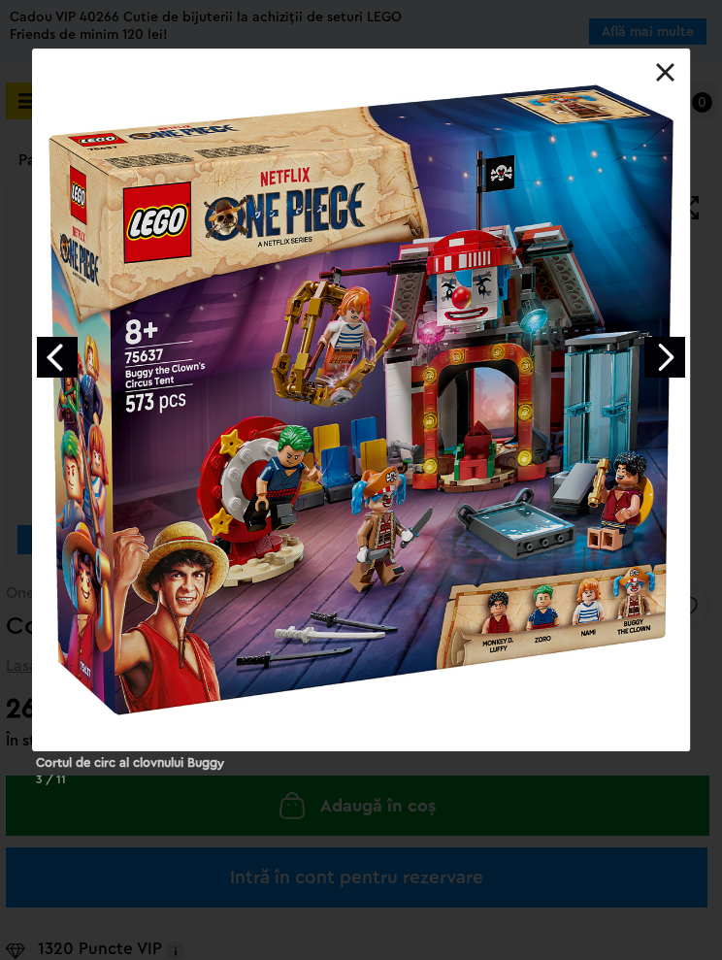
click at [681, 355] on link "Next image" at bounding box center [665, 357] width 41 height 41
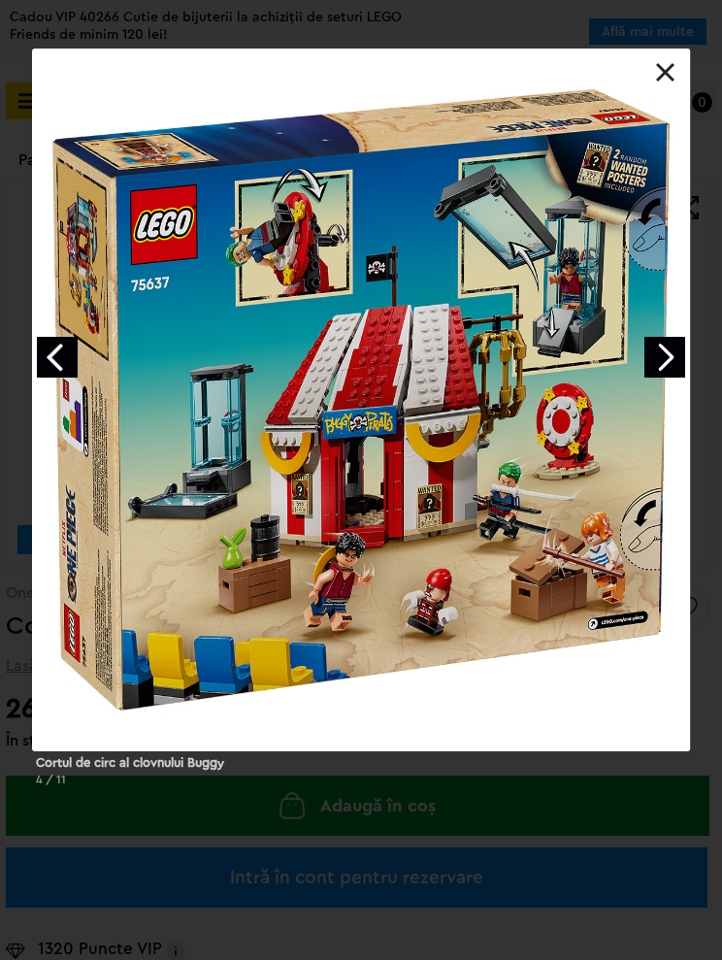
click at [668, 377] on link "Next image" at bounding box center [665, 357] width 41 height 41
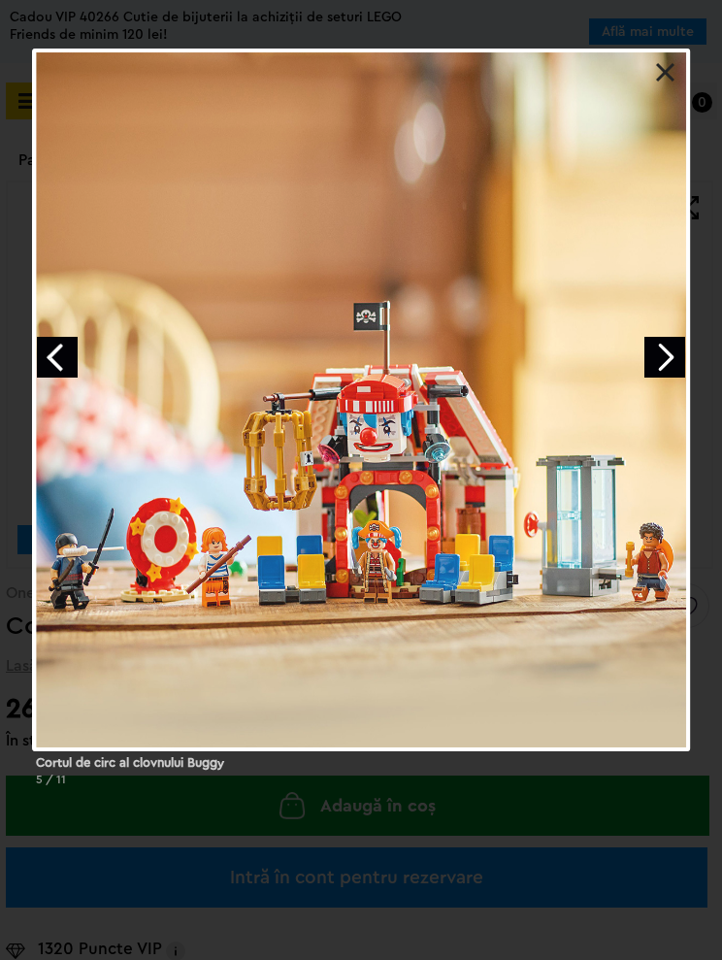
click at [663, 361] on link "Next image" at bounding box center [665, 357] width 41 height 41
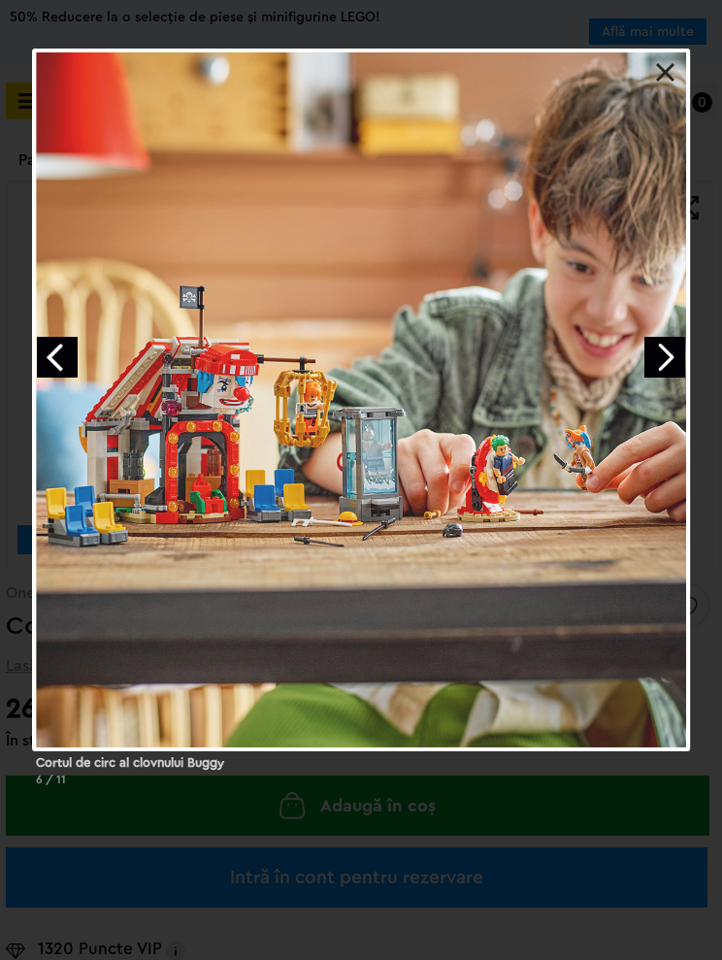
click at [672, 347] on link "Next image" at bounding box center [665, 357] width 41 height 41
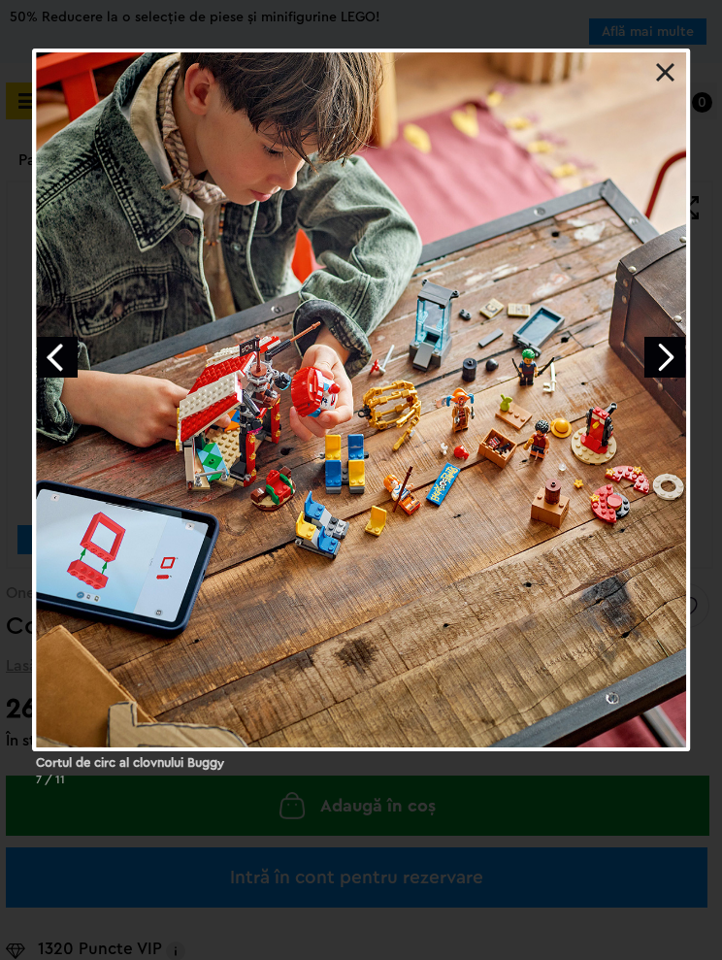
click at [674, 340] on link "Next image" at bounding box center [665, 357] width 41 height 41
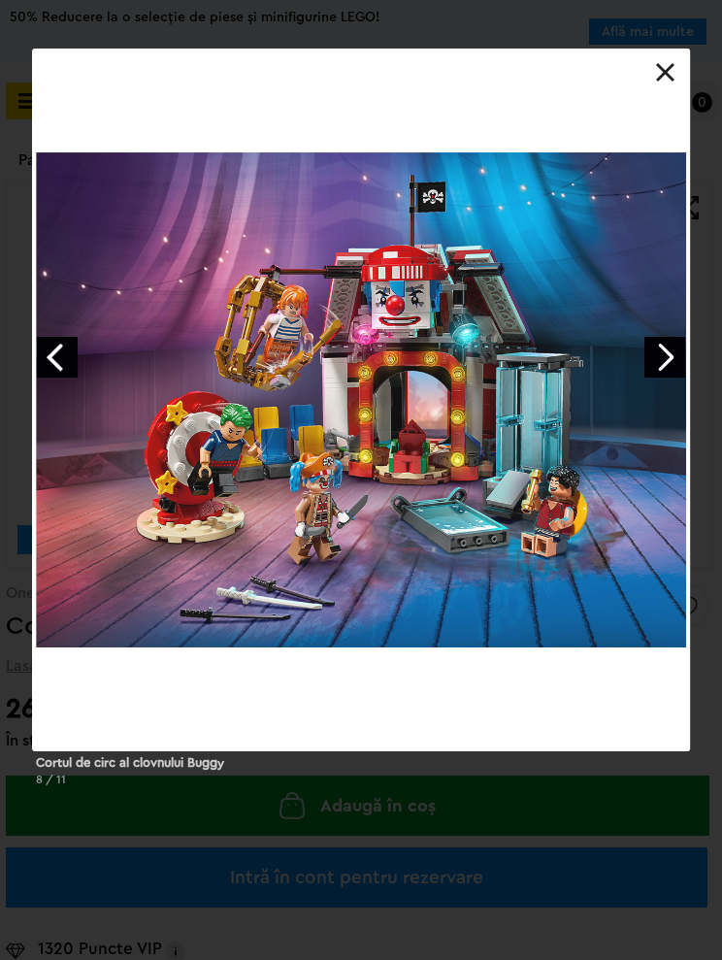
click at [674, 341] on link "Next image" at bounding box center [665, 357] width 41 height 41
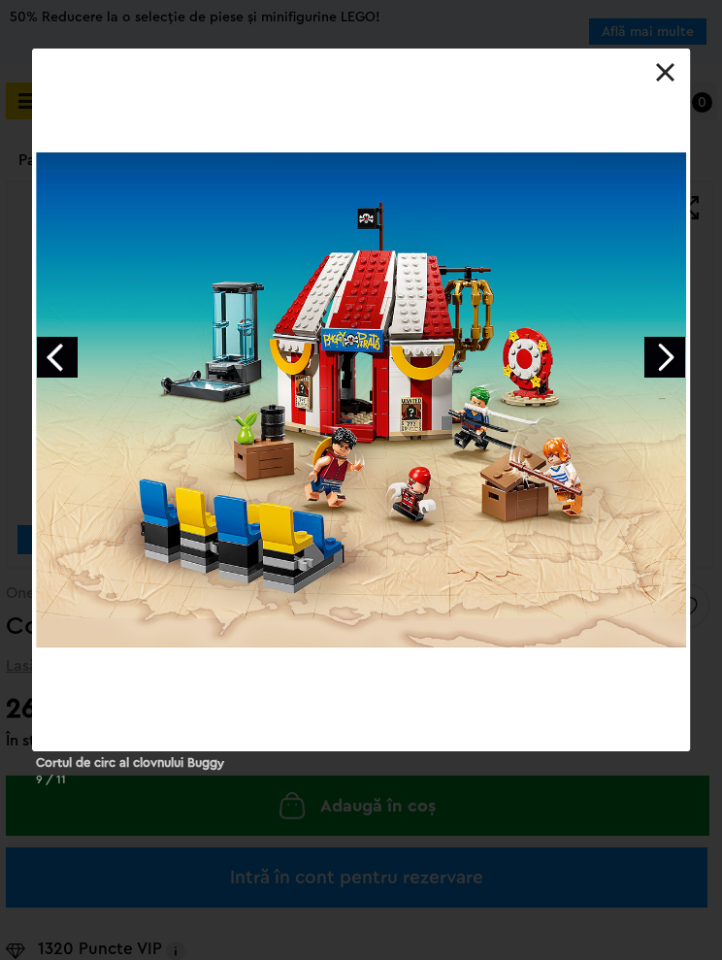
click at [679, 340] on link "Next image" at bounding box center [665, 357] width 41 height 41
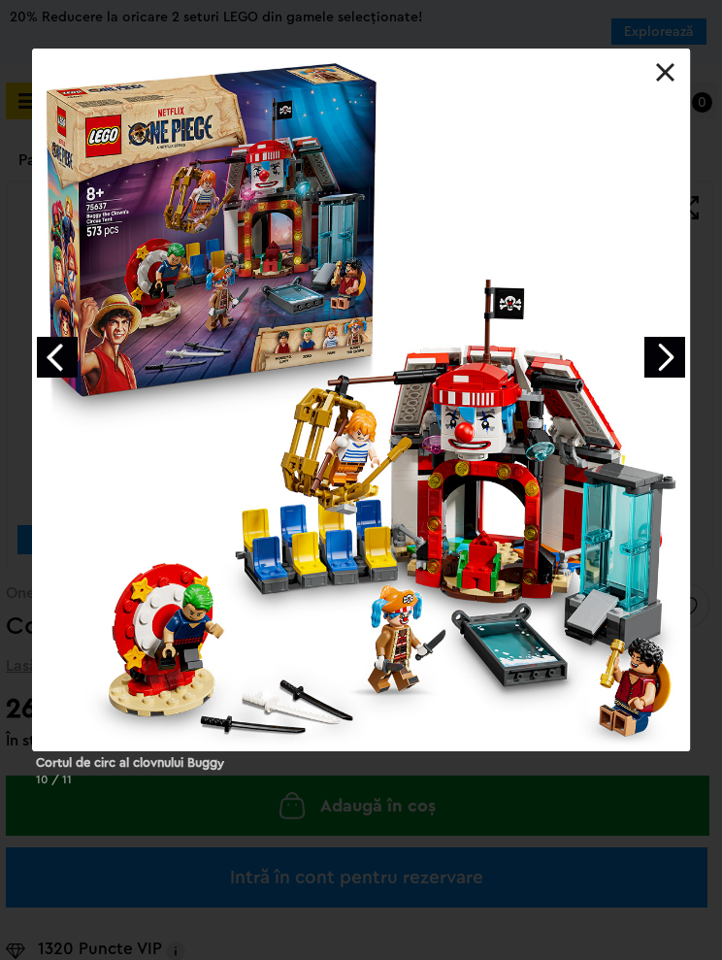
click at [686, 333] on div at bounding box center [361, 400] width 658 height 703
click at [680, 339] on link "Next image" at bounding box center [665, 357] width 41 height 41
click at [679, 345] on link "Next image" at bounding box center [665, 357] width 41 height 41
